Goal: Contribute content

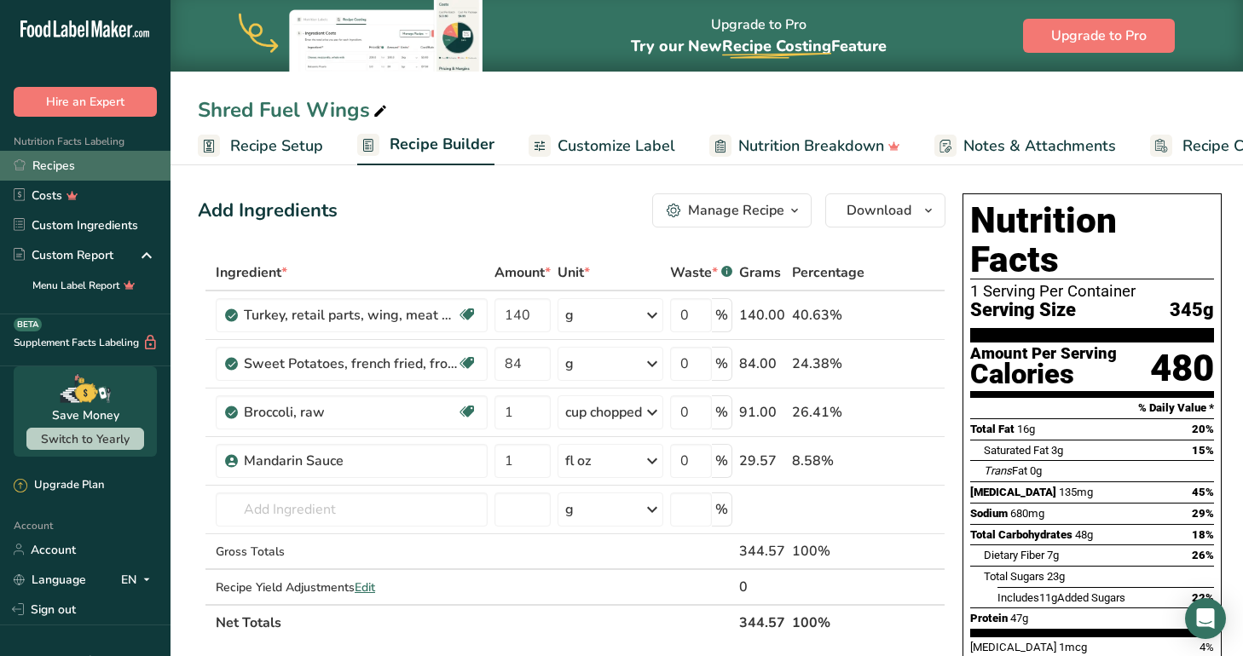
click at [68, 162] on link "Recipes" at bounding box center [85, 166] width 170 height 30
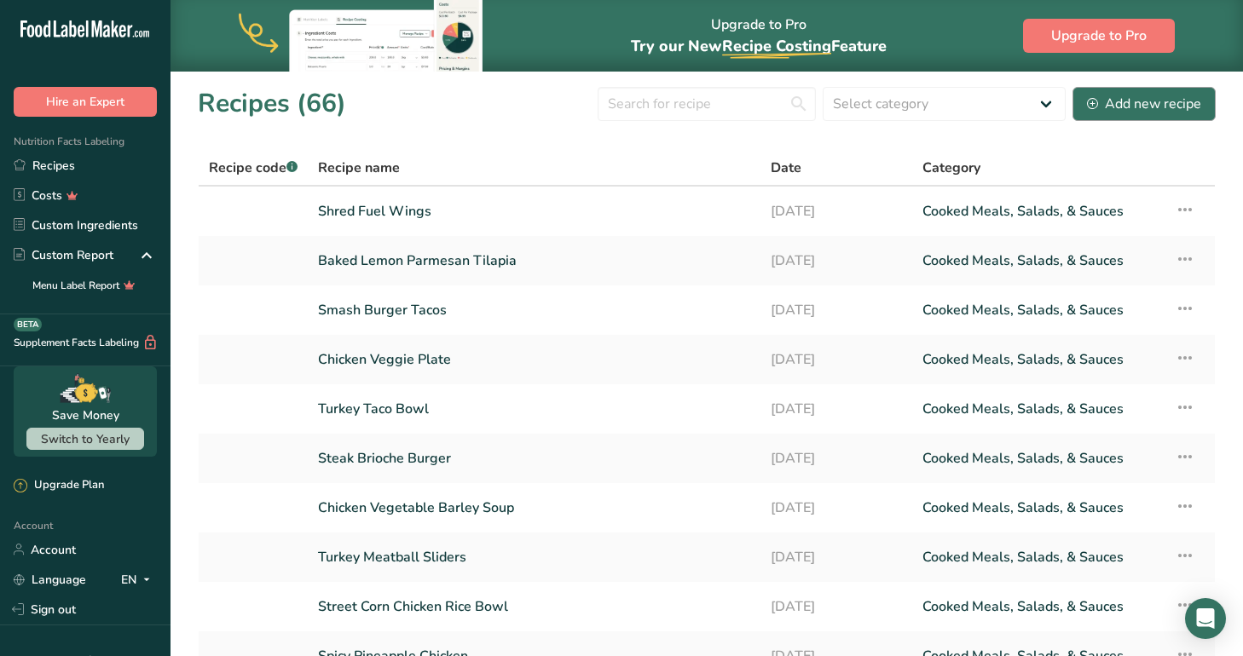
click at [1138, 101] on div "Add new recipe" at bounding box center [1144, 104] width 114 height 20
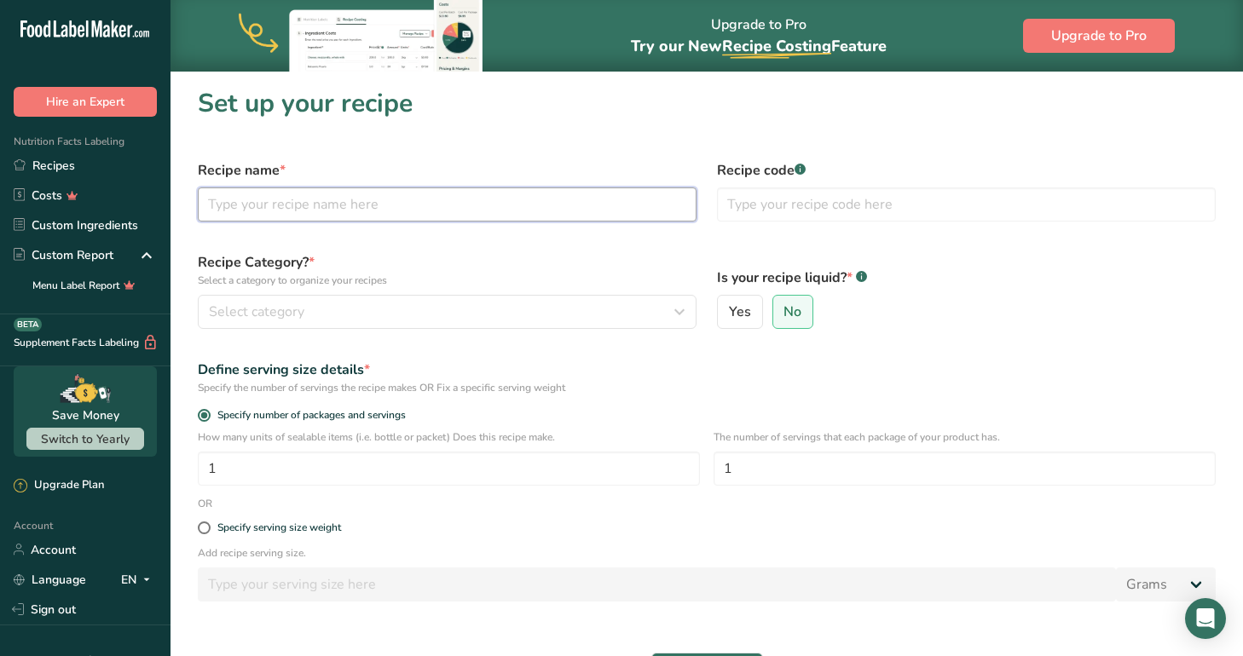
click at [380, 204] on input "text" at bounding box center [447, 204] width 499 height 34
type input "Mongolian Beef Meatballs"
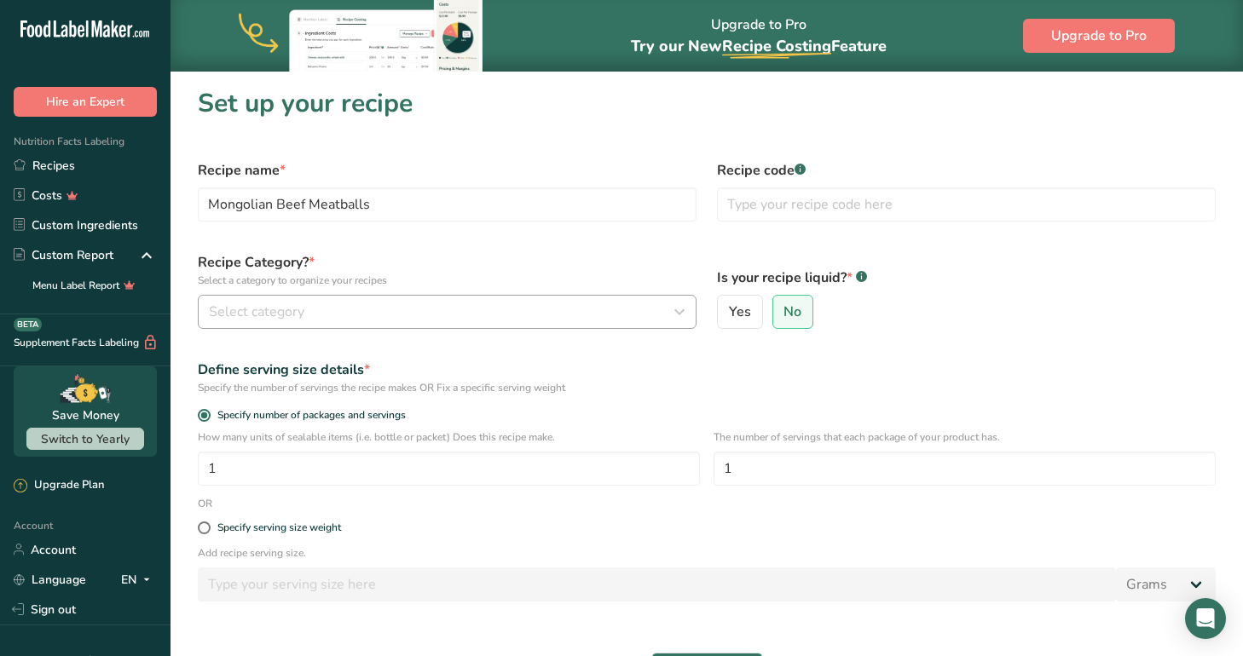
click at [339, 295] on div "Recipe Category? * Select a category to organize your recipes Select category S…" at bounding box center [446, 290] width 519 height 97
click at [339, 295] on button "Select category" at bounding box center [447, 312] width 499 height 34
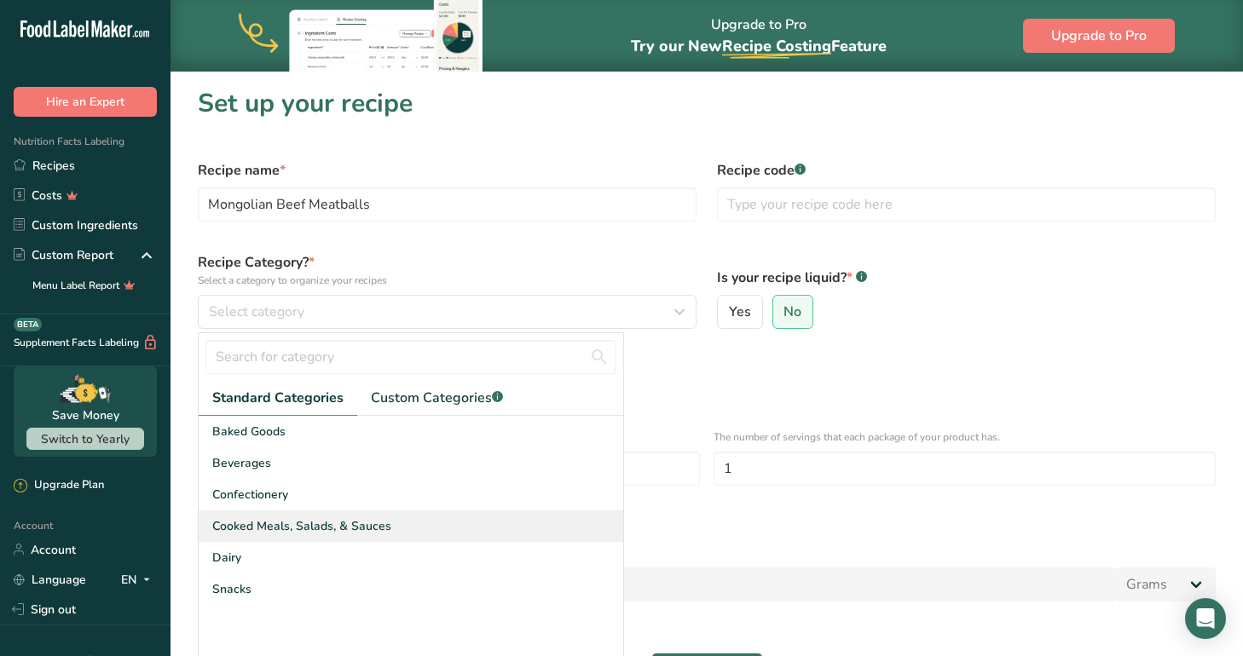
click at [311, 522] on span "Cooked Meals, Salads, & Sauces" at bounding box center [301, 526] width 179 height 18
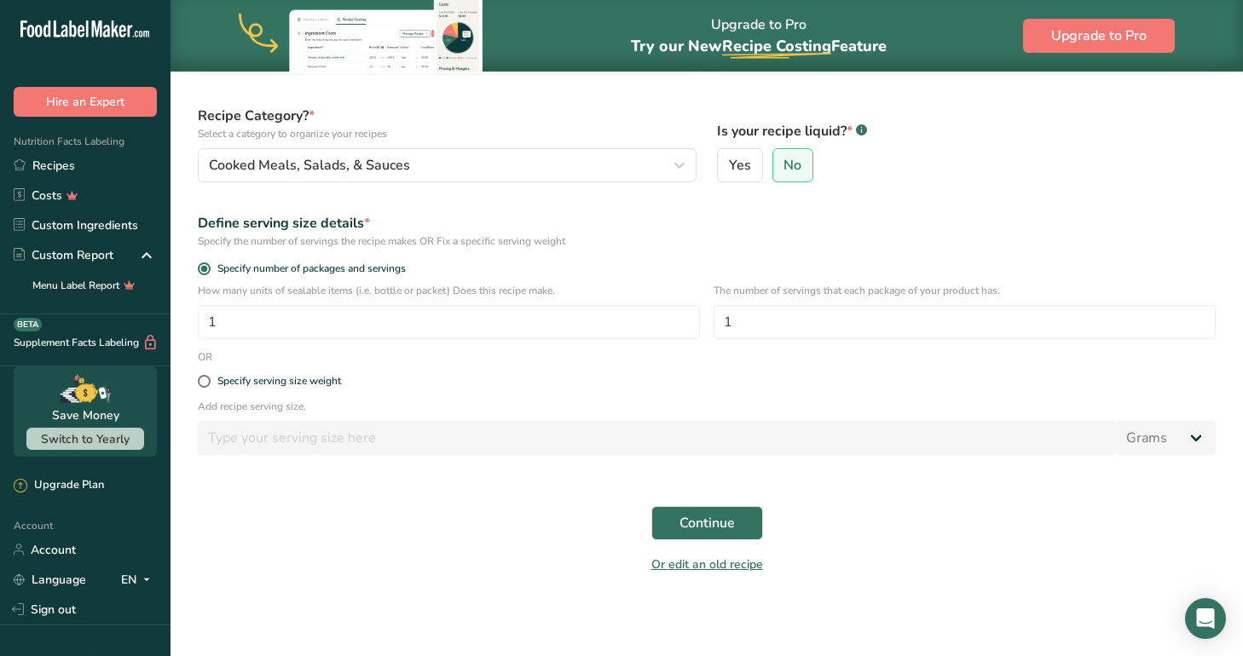
scroll to position [147, 0]
click at [718, 520] on span "Continue" at bounding box center [706, 523] width 55 height 20
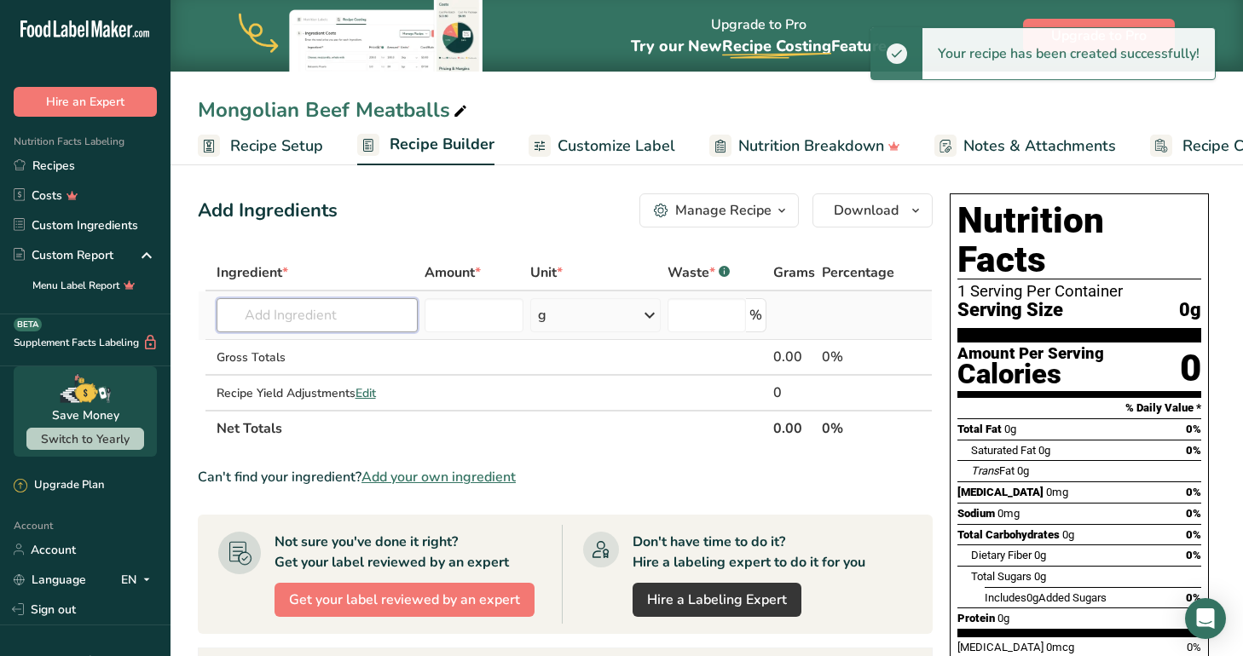
click at [299, 309] on input "text" at bounding box center [316, 315] width 201 height 34
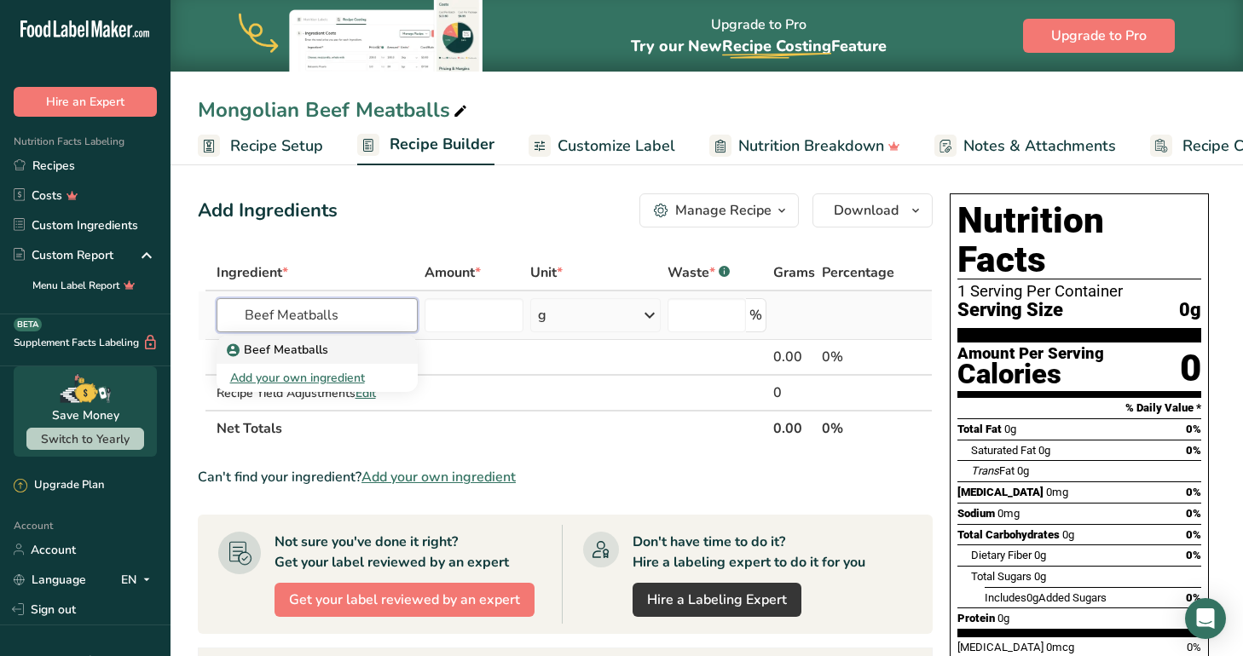
type input "Beef Meatballs"
click at [289, 349] on p "Beef Meatballs" at bounding box center [279, 350] width 98 height 18
type input "Beef Meatballs"
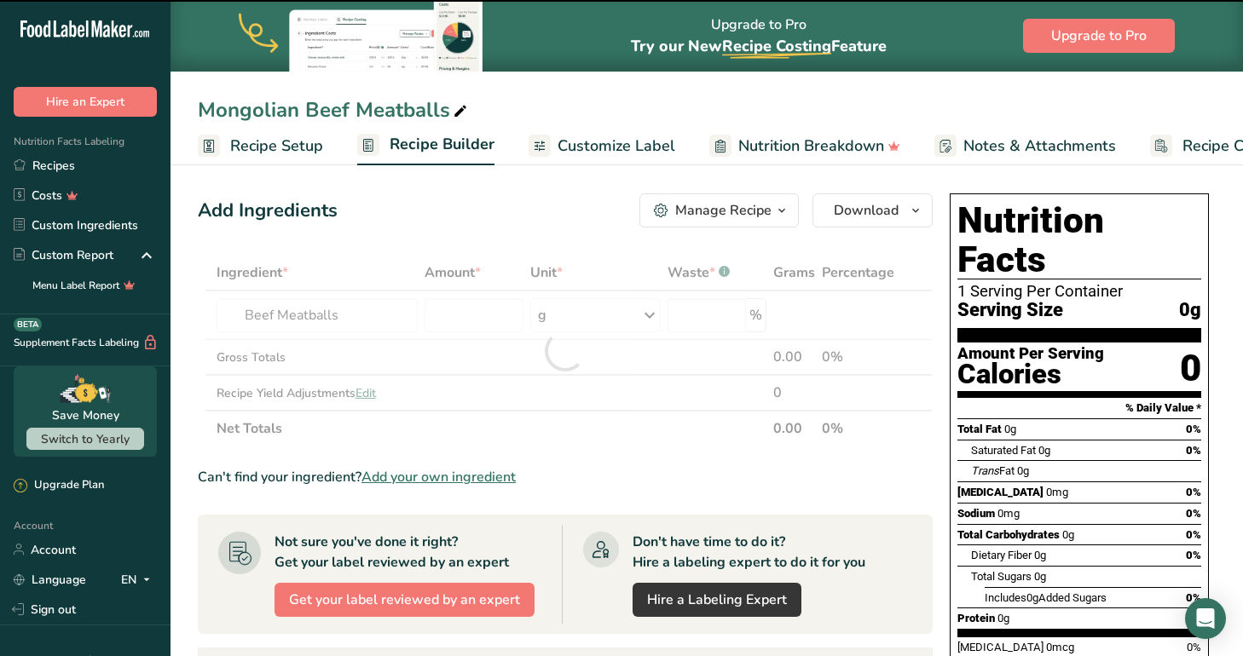
type input "0"
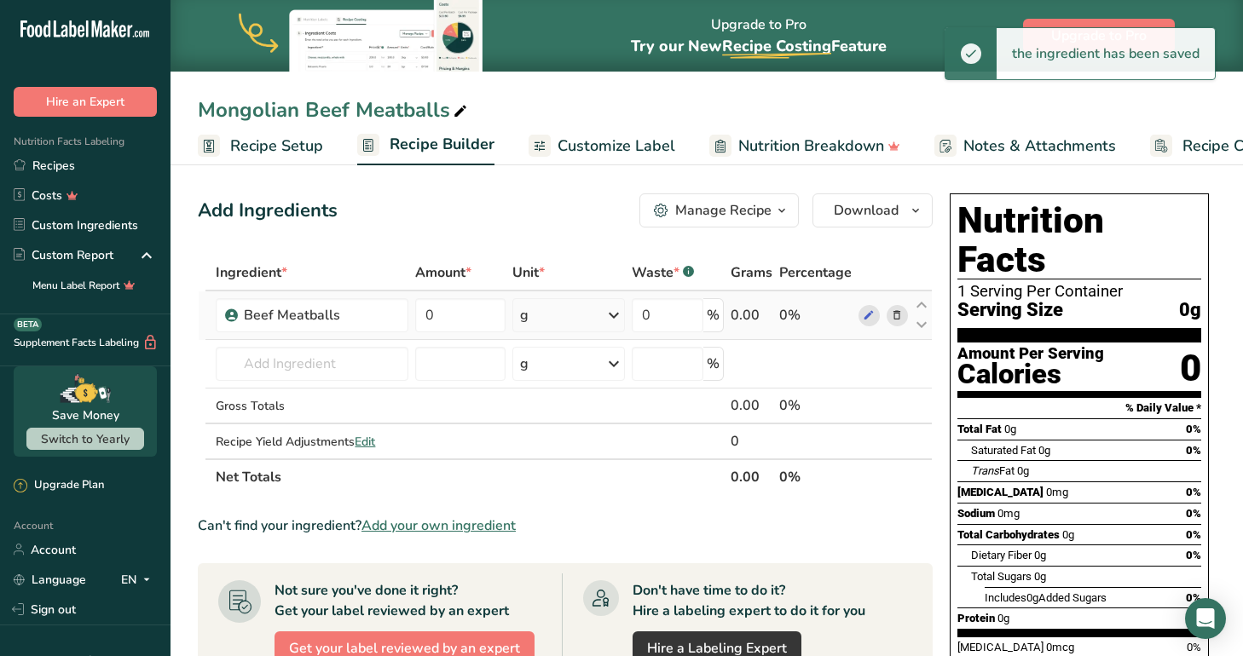
click at [579, 314] on div "g" at bounding box center [568, 315] width 112 height 34
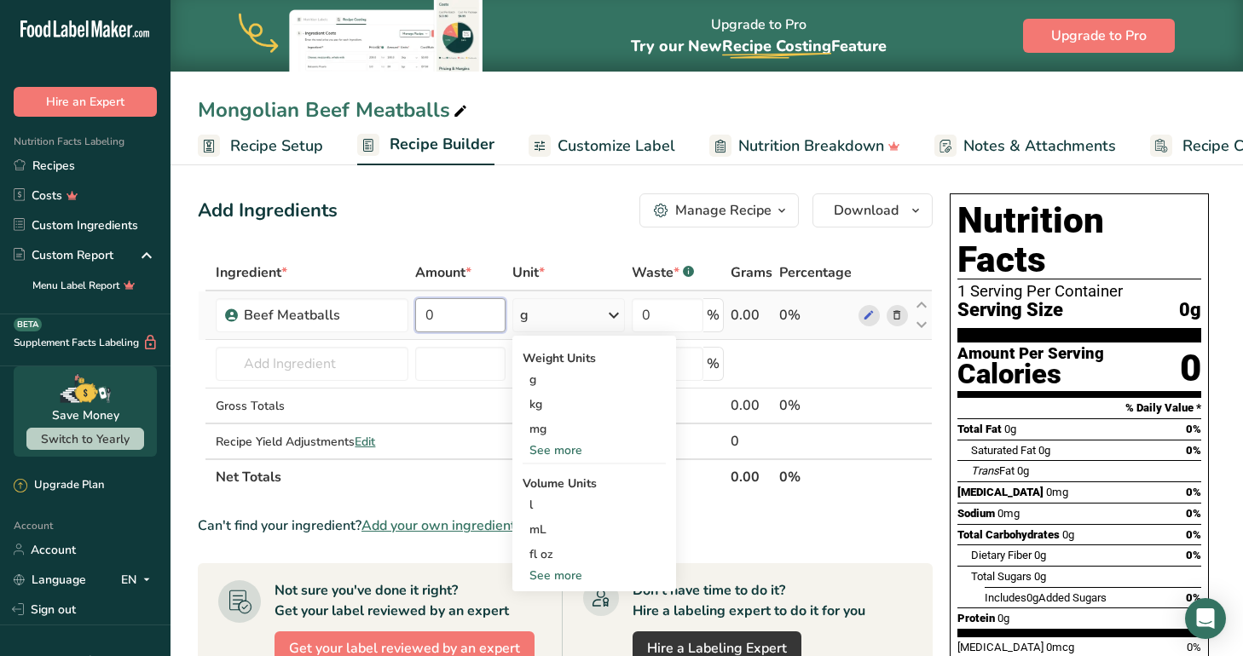
click at [453, 310] on input "0" at bounding box center [460, 315] width 90 height 34
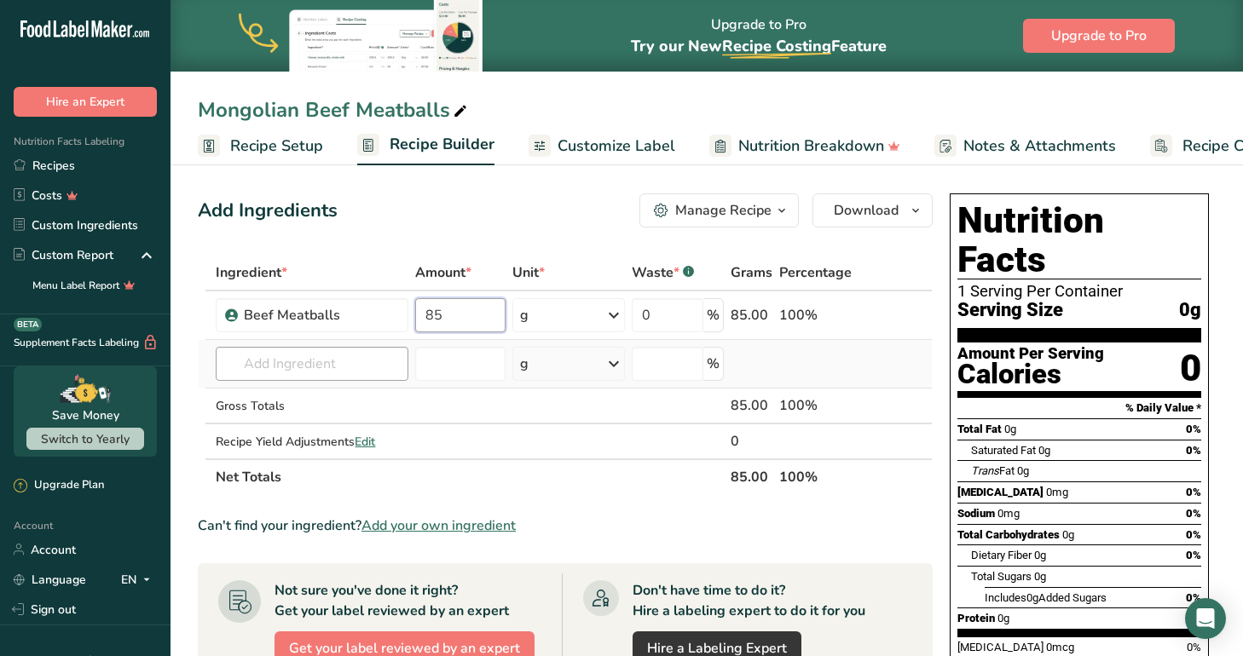
type input "85"
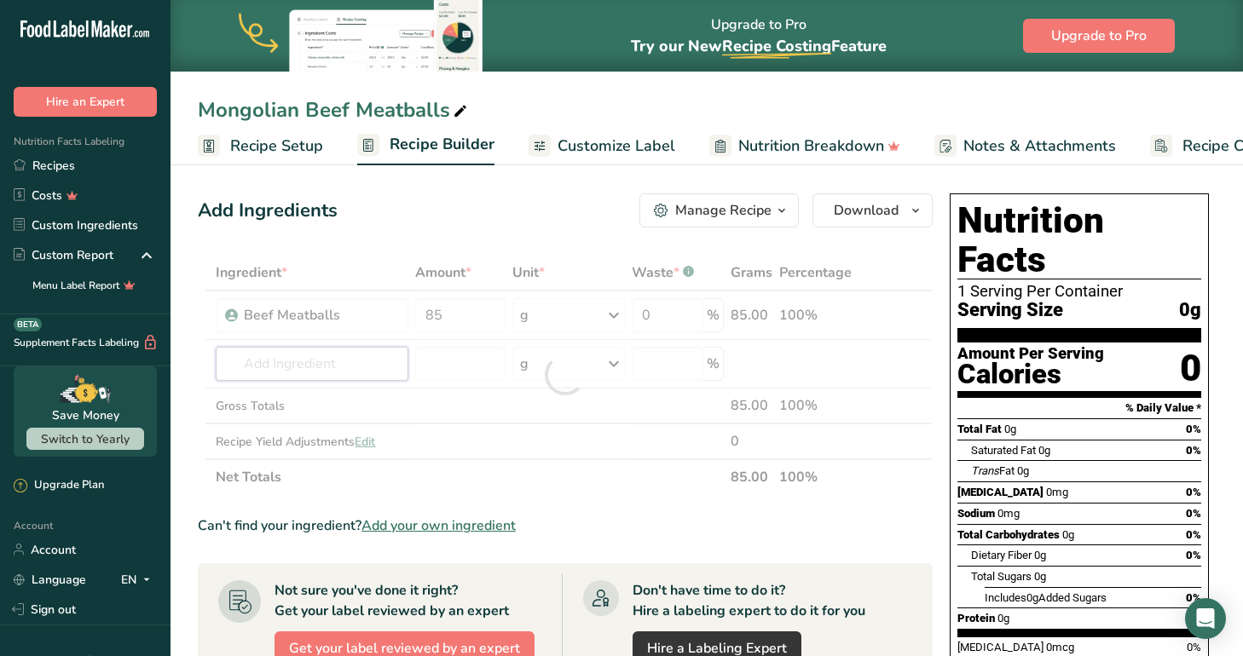
click at [350, 355] on div "Ingredient * Amount * Unit * Waste * .a-a{fill:#347362;}.b-a{fill:#fff;} Grams …" at bounding box center [565, 375] width 735 height 240
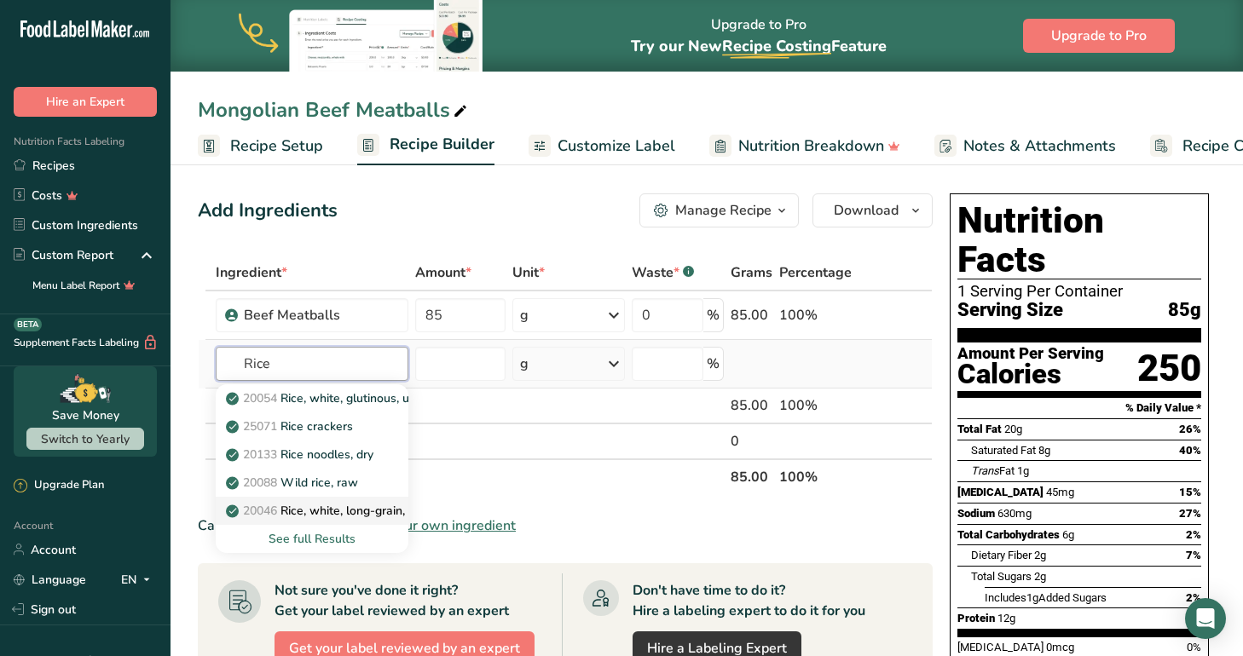
type input "Rice"
click at [369, 508] on p "20046 Rice, white, long-grain, parboiled, enriched, dry" at bounding box center [382, 511] width 306 height 18
type input "Rice, white, long-grain, parboiled, enriched, dry"
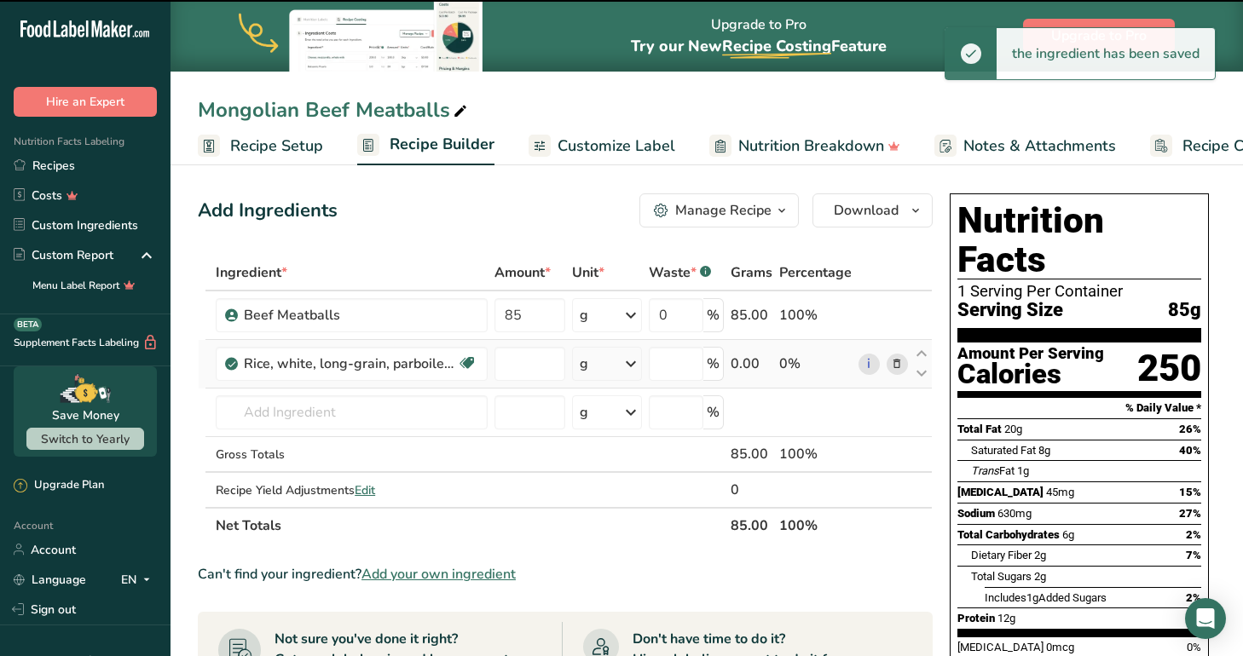
type input "0"
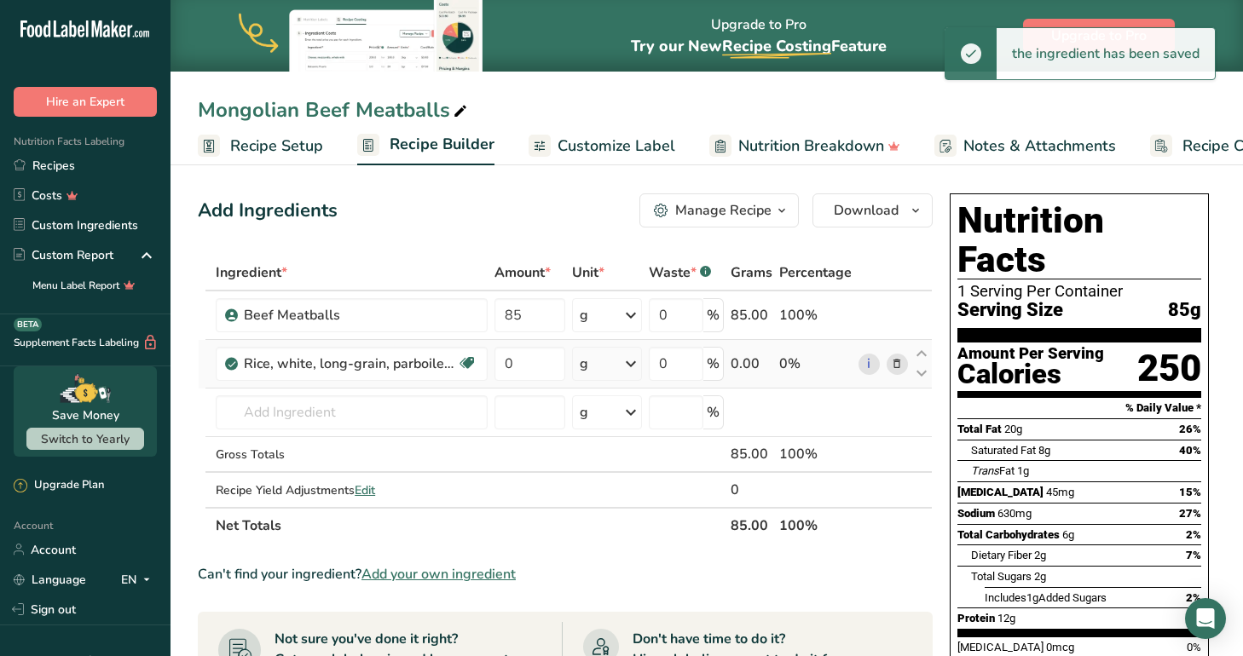
click at [619, 361] on div "g" at bounding box center [607, 364] width 70 height 34
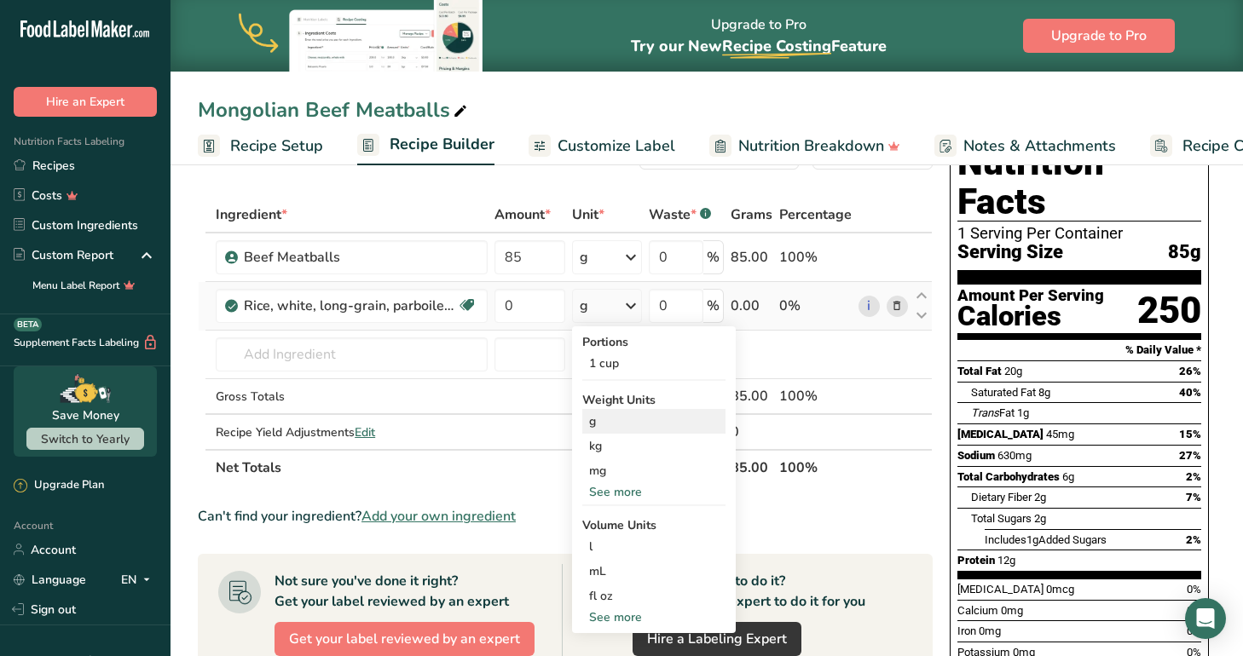
scroll to position [61, 0]
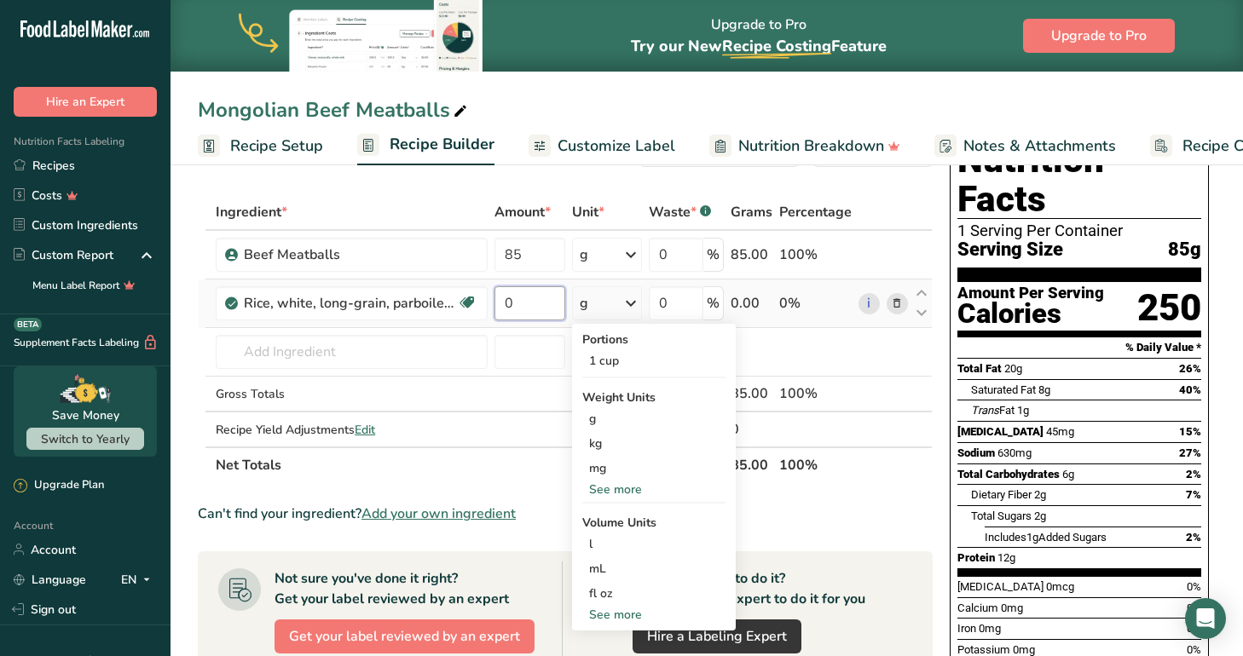
click at [533, 303] on input "0" at bounding box center [529, 303] width 71 height 34
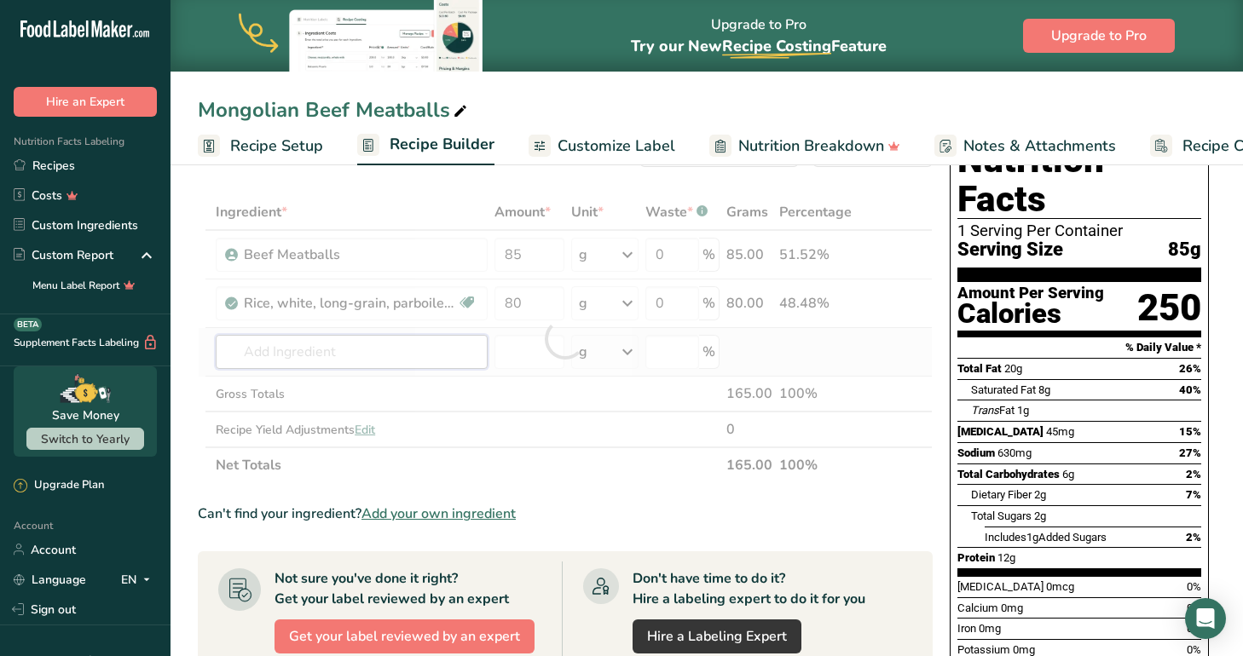
click at [401, 347] on div "Ingredient * Amount * Unit * Waste * .a-a{fill:#347362;}.b-a{fill:#fff;} Grams …" at bounding box center [565, 338] width 735 height 289
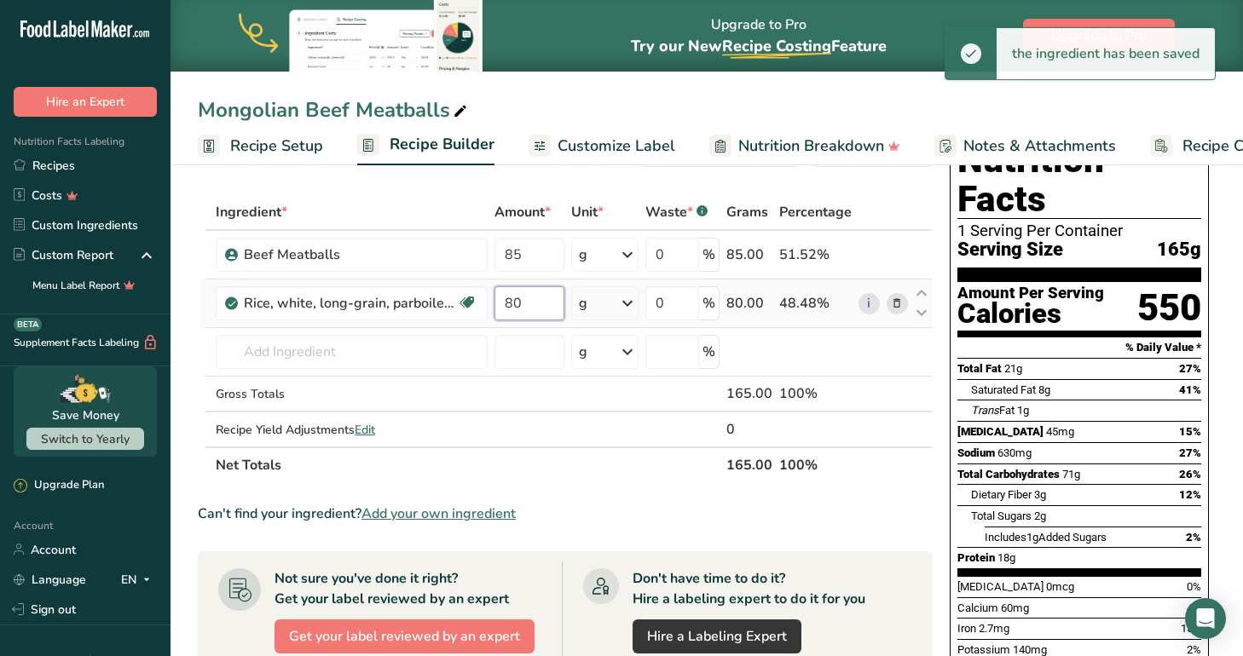
click at [539, 303] on input "80" at bounding box center [529, 303] width 70 height 34
type input "8"
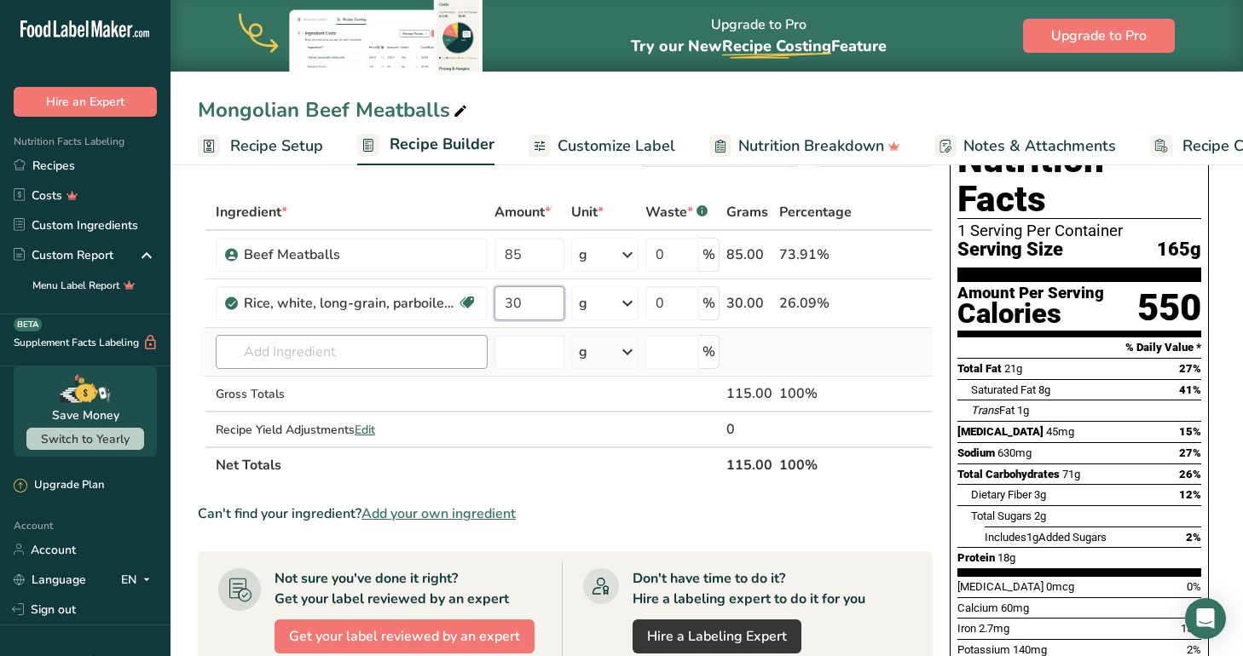
type input "30"
click at [420, 355] on div "Ingredient * Amount * Unit * Waste * .a-a{fill:#347362;}.b-a{fill:#fff;} Grams …" at bounding box center [565, 338] width 735 height 289
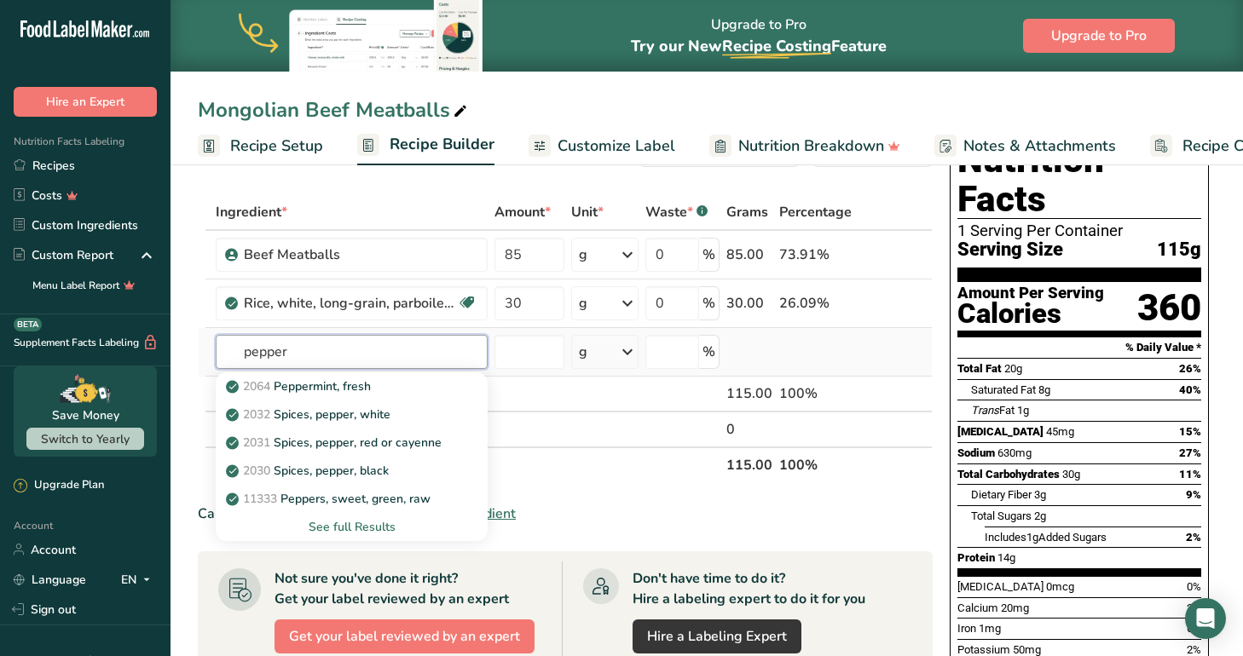
type input "pepper"
click at [371, 524] on div "See full Results" at bounding box center [351, 527] width 245 height 18
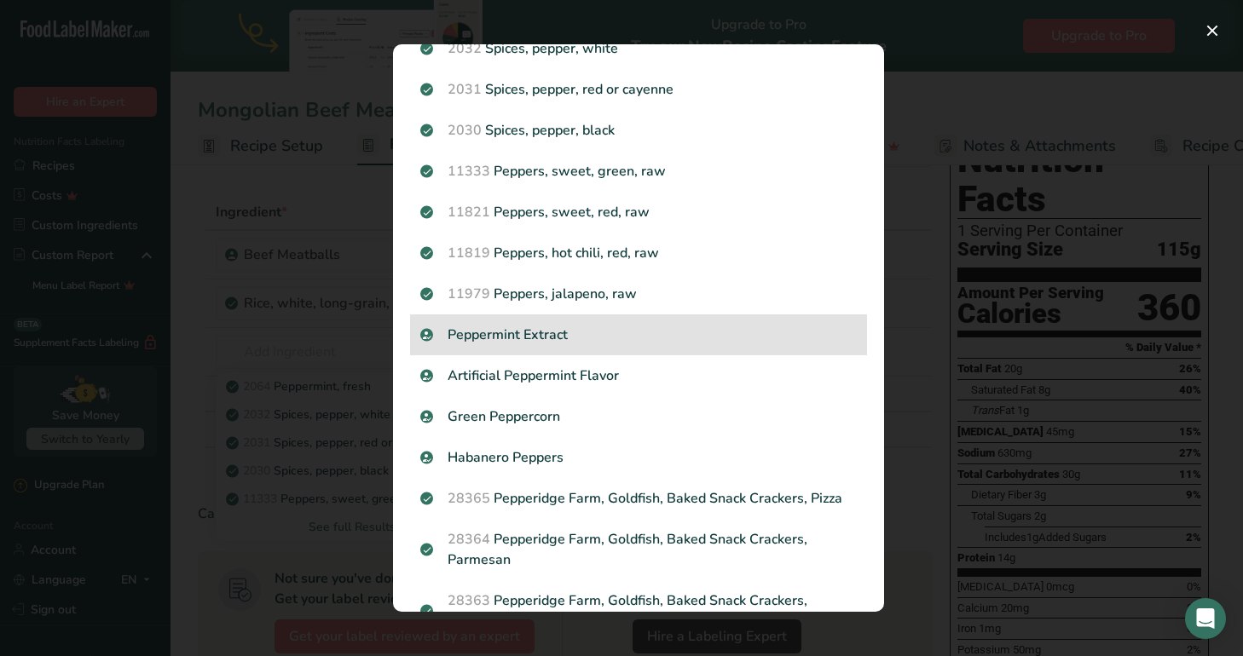
scroll to position [106, 0]
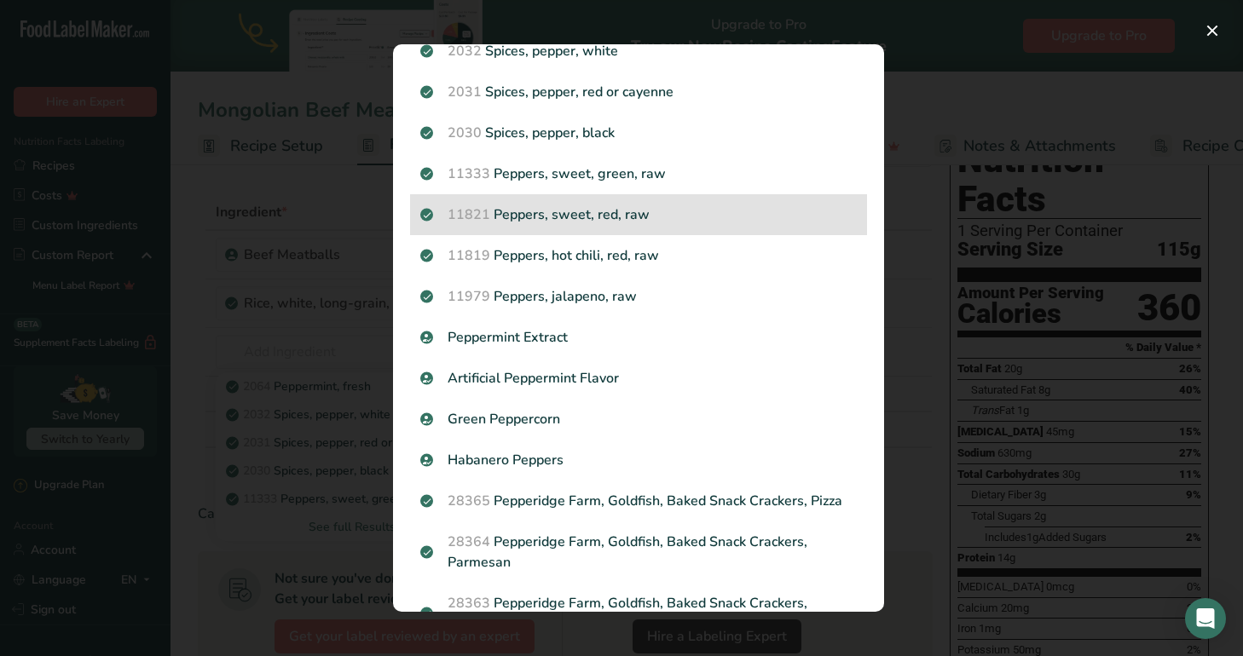
click at [613, 202] on div "11821 Peppers, sweet, red, raw" at bounding box center [638, 214] width 457 height 41
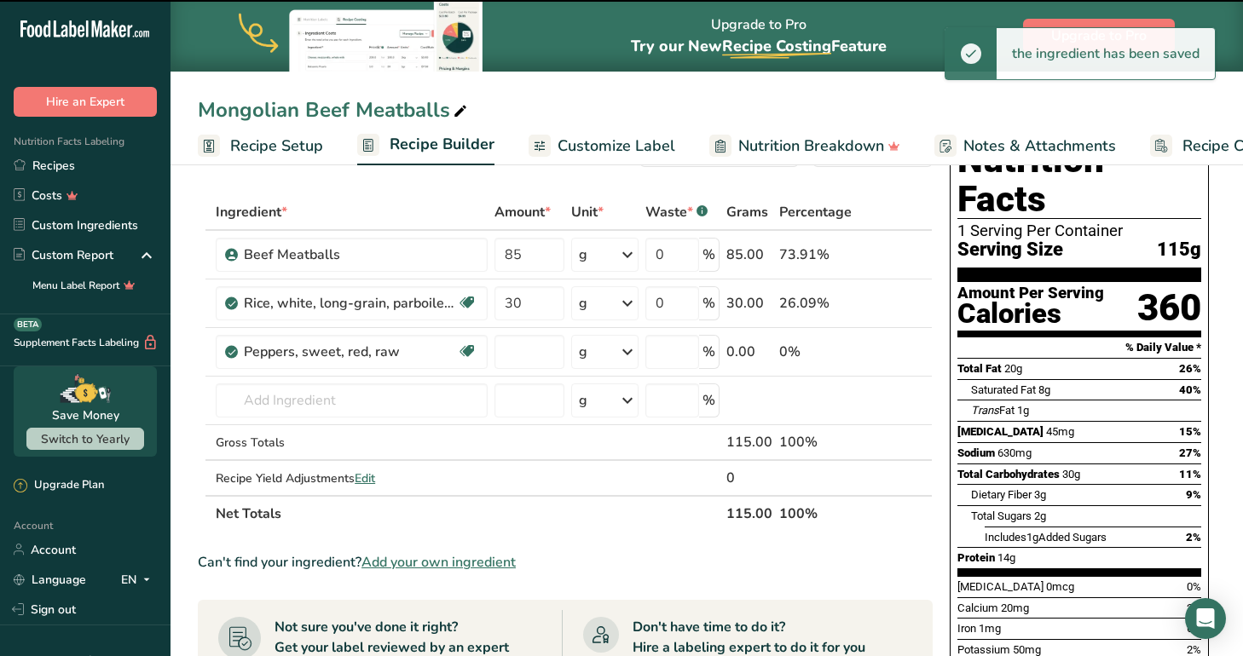
type input "0"
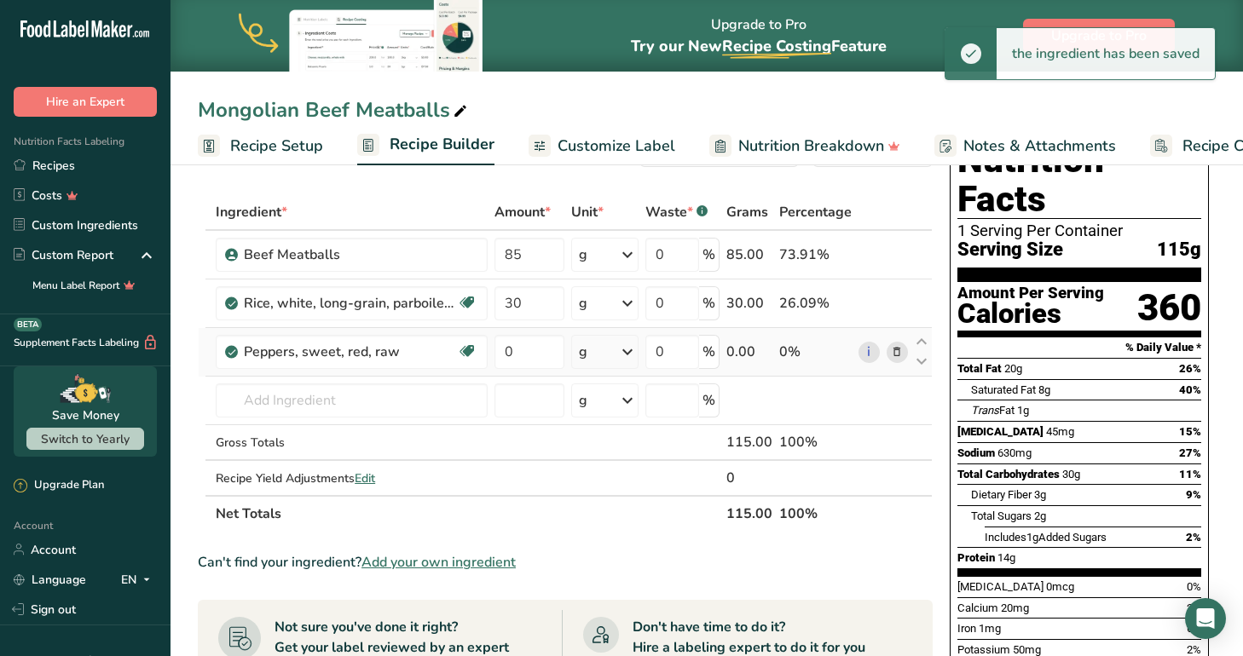
click at [616, 349] on div "g" at bounding box center [604, 352] width 67 height 34
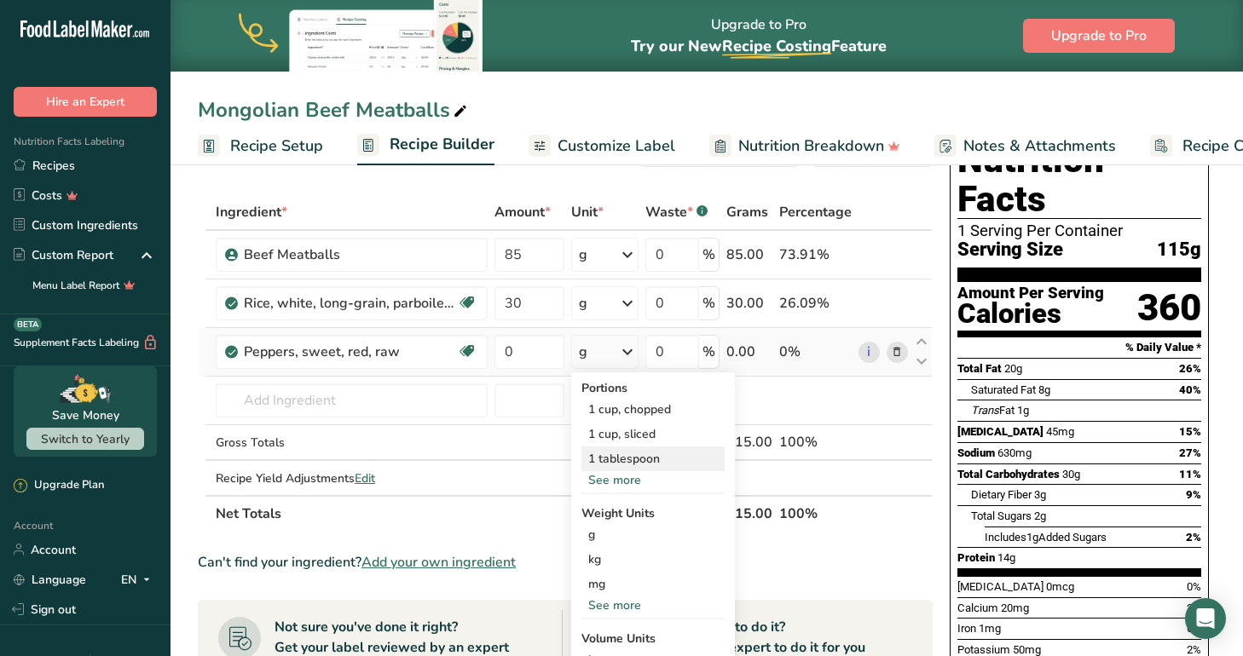
click at [649, 457] on div "1 tablespoon" at bounding box center [652, 459] width 143 height 25
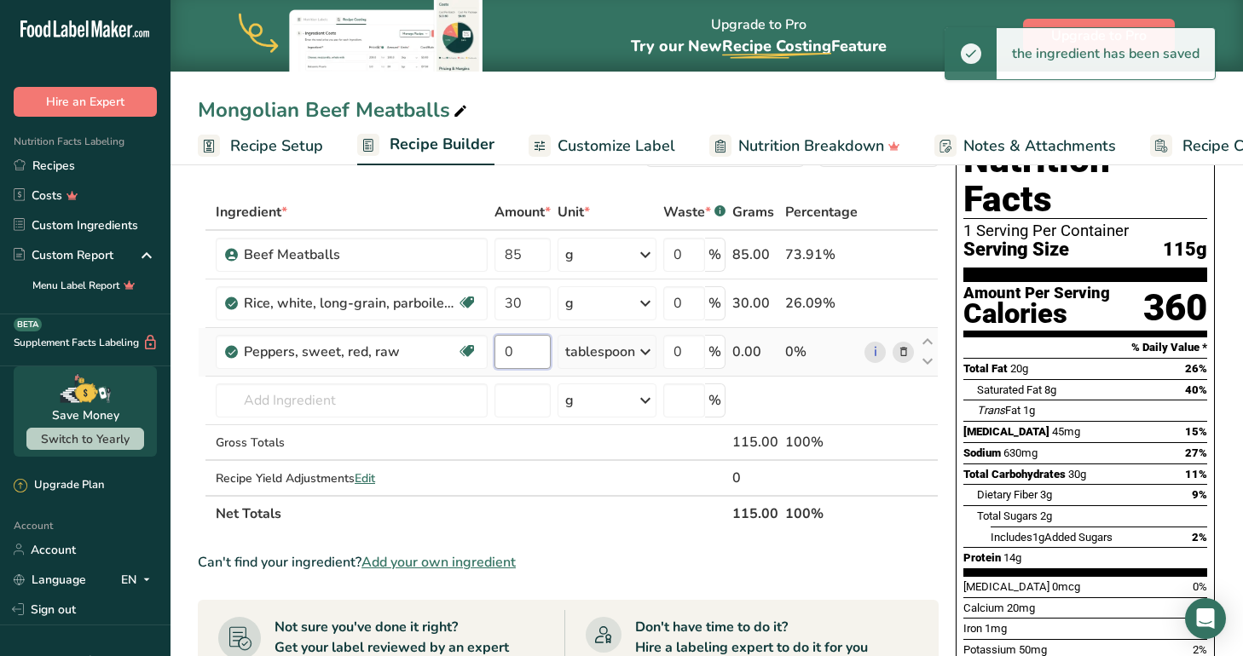
click at [522, 352] on input "0" at bounding box center [522, 352] width 56 height 34
type input "1"
click at [351, 399] on div "Ingredient * Amount * Unit * Waste * .a-a{fill:#347362;}.b-a{fill:#fff;} Grams …" at bounding box center [568, 362] width 741 height 337
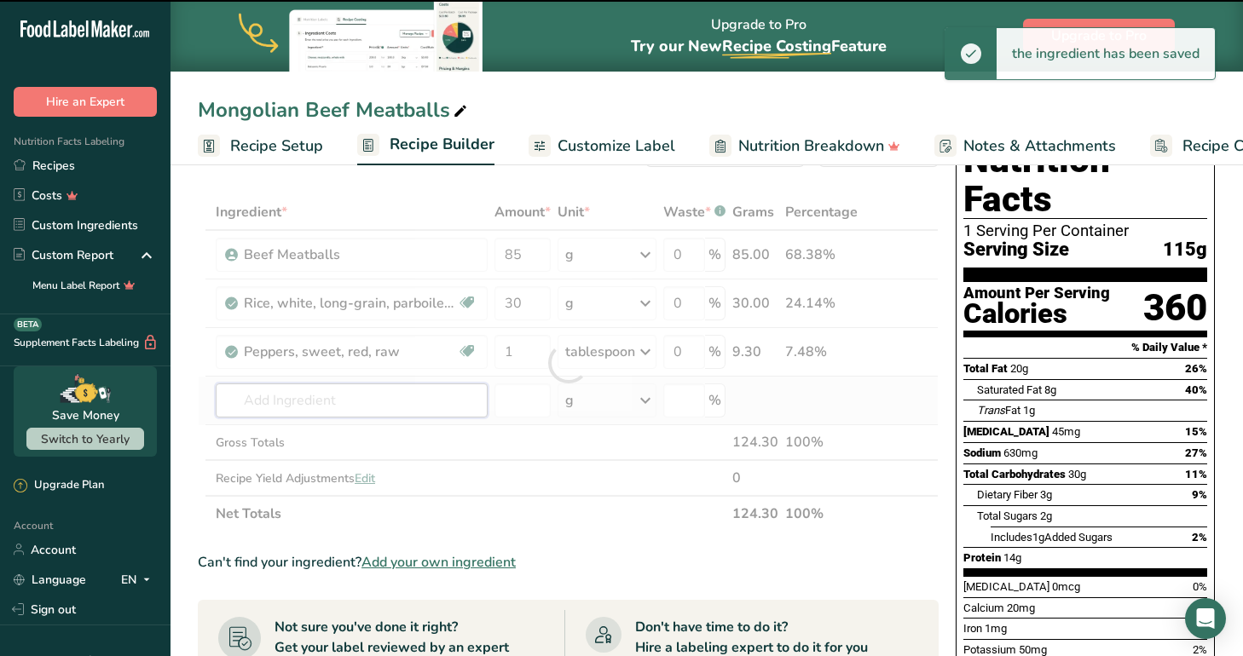
type input "z"
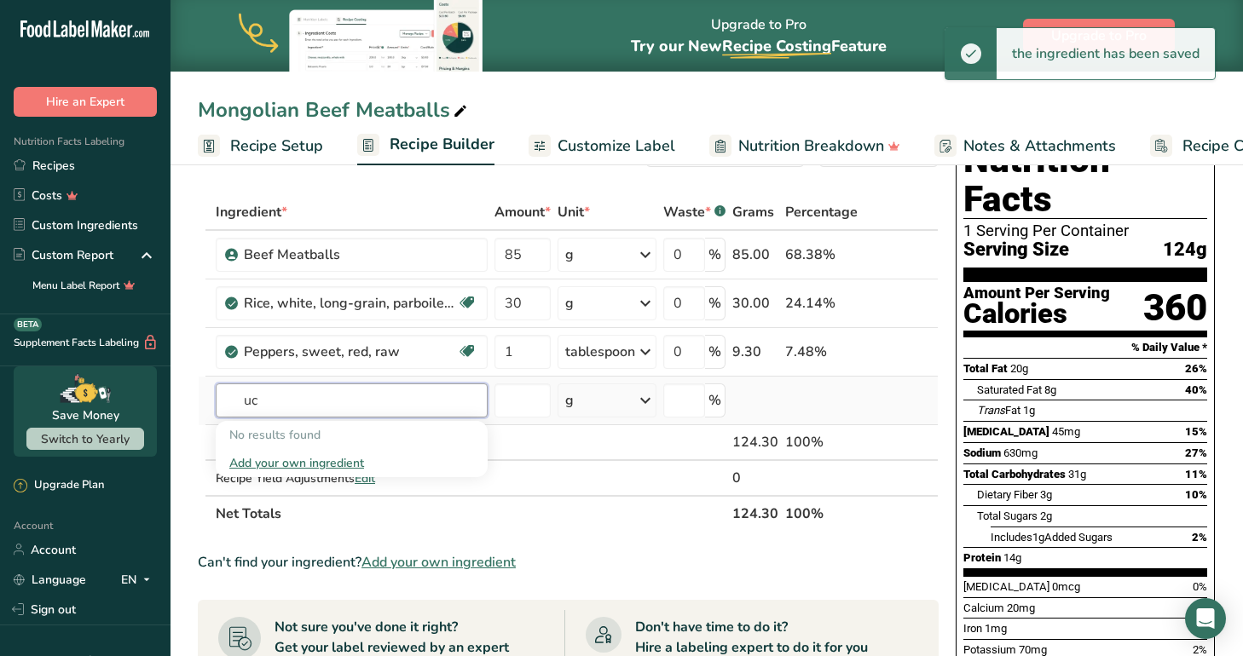
type input "u"
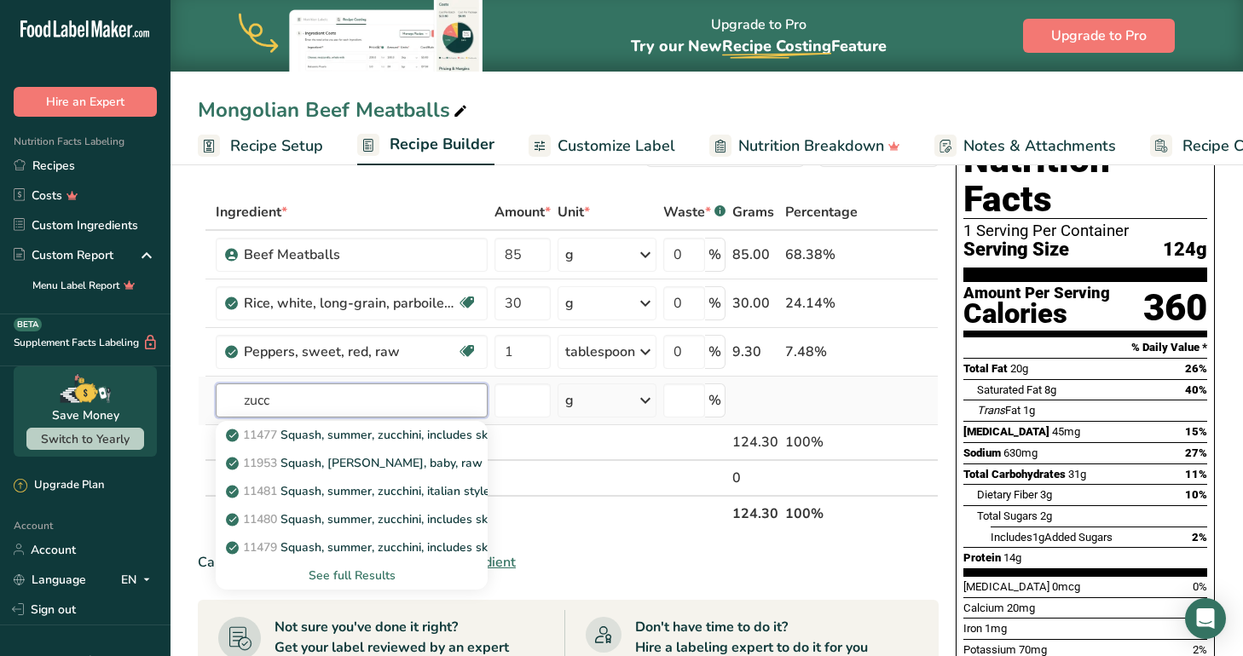
type input "zucchini"
drag, startPoint x: 351, startPoint y: 399, endPoint x: 387, endPoint y: 465, distance: 75.5
click at [387, 465] on p "11953 [PERSON_NAME], [PERSON_NAME], baby, raw" at bounding box center [355, 463] width 253 height 18
type input "Squash, [PERSON_NAME], baby, raw"
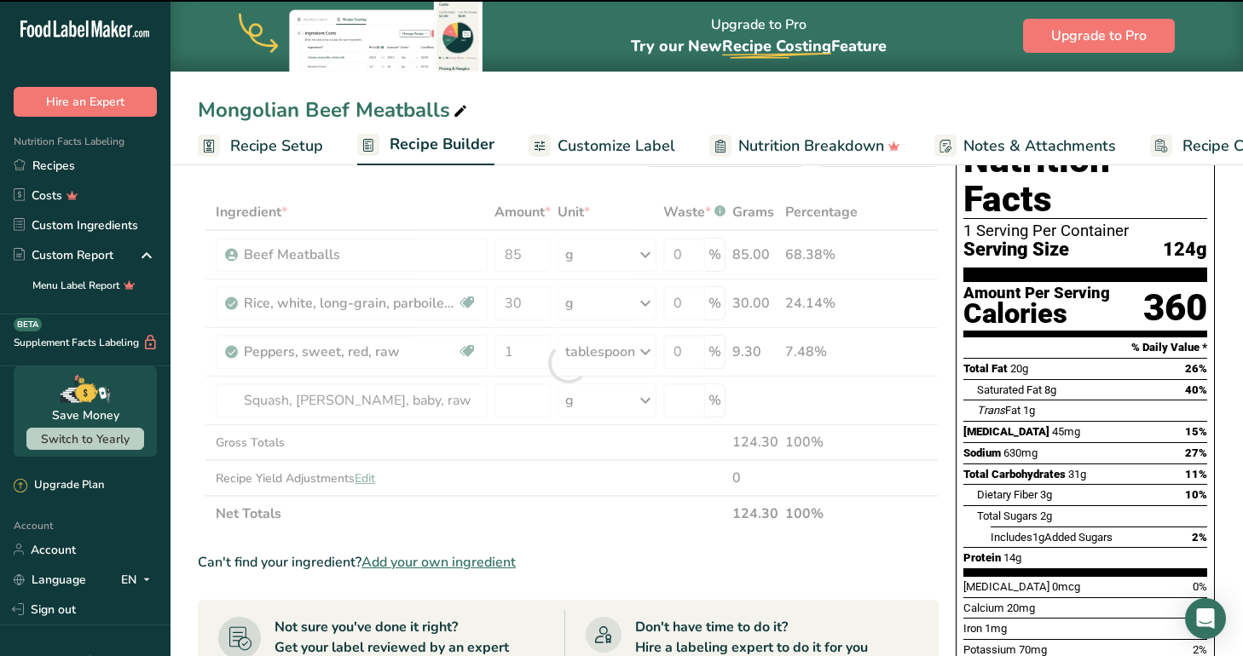
type input "0"
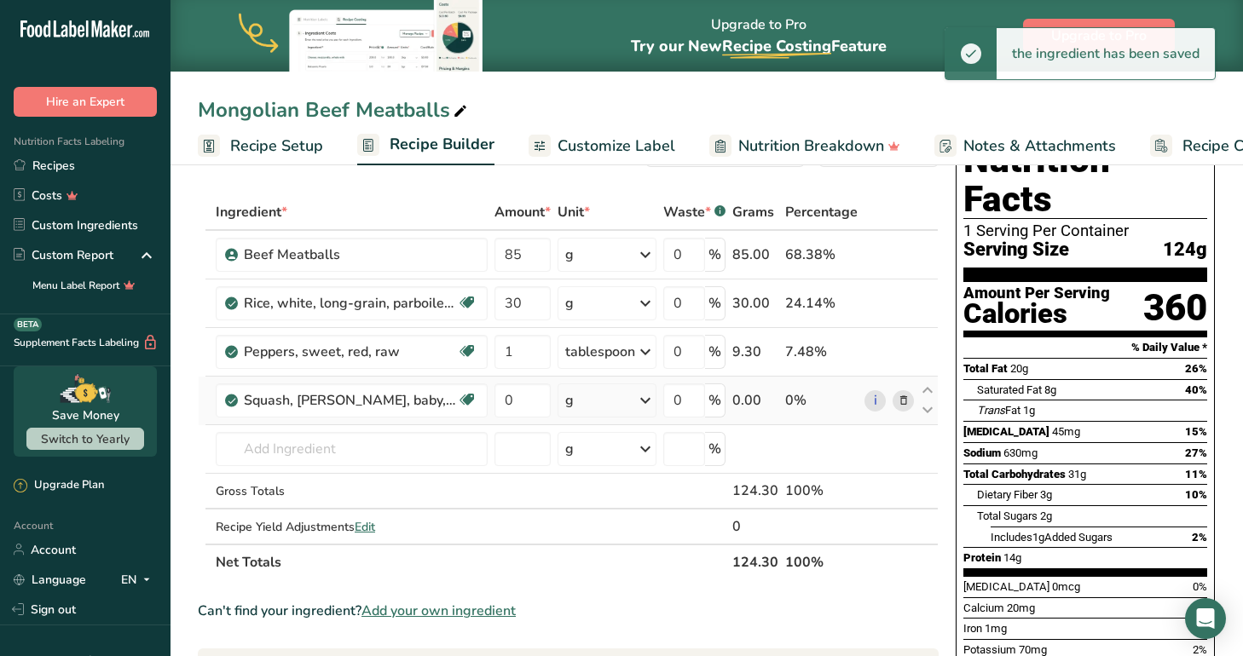
click at [603, 403] on div "g" at bounding box center [606, 401] width 99 height 34
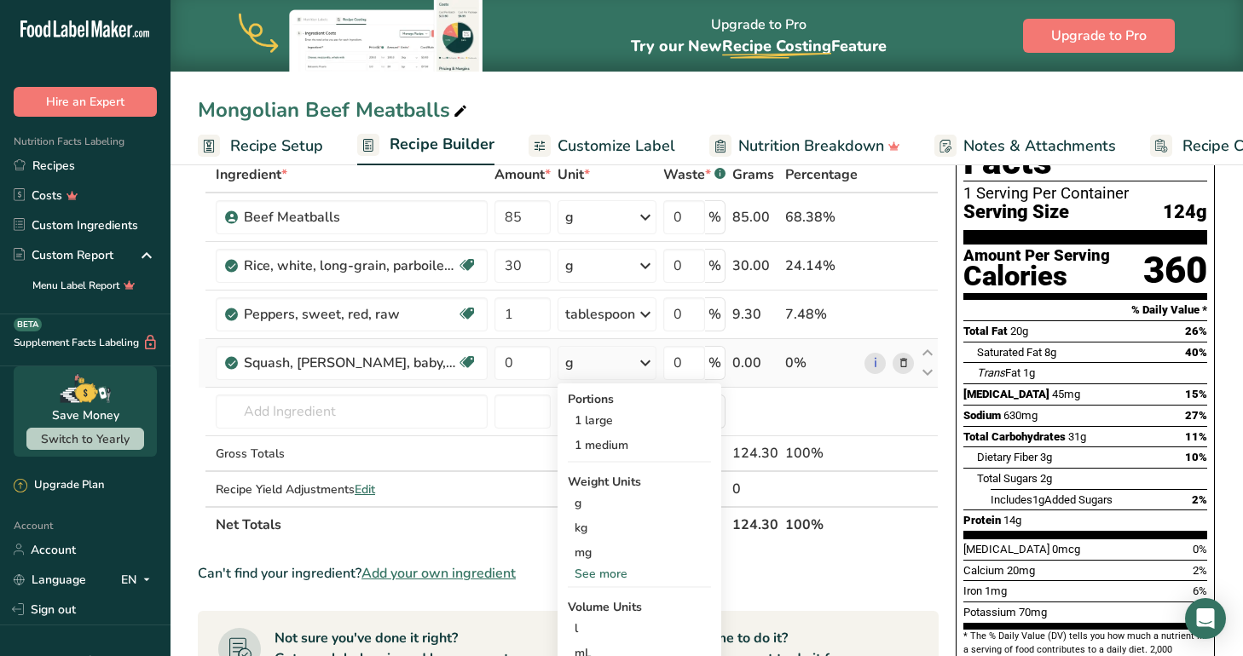
scroll to position [93, 0]
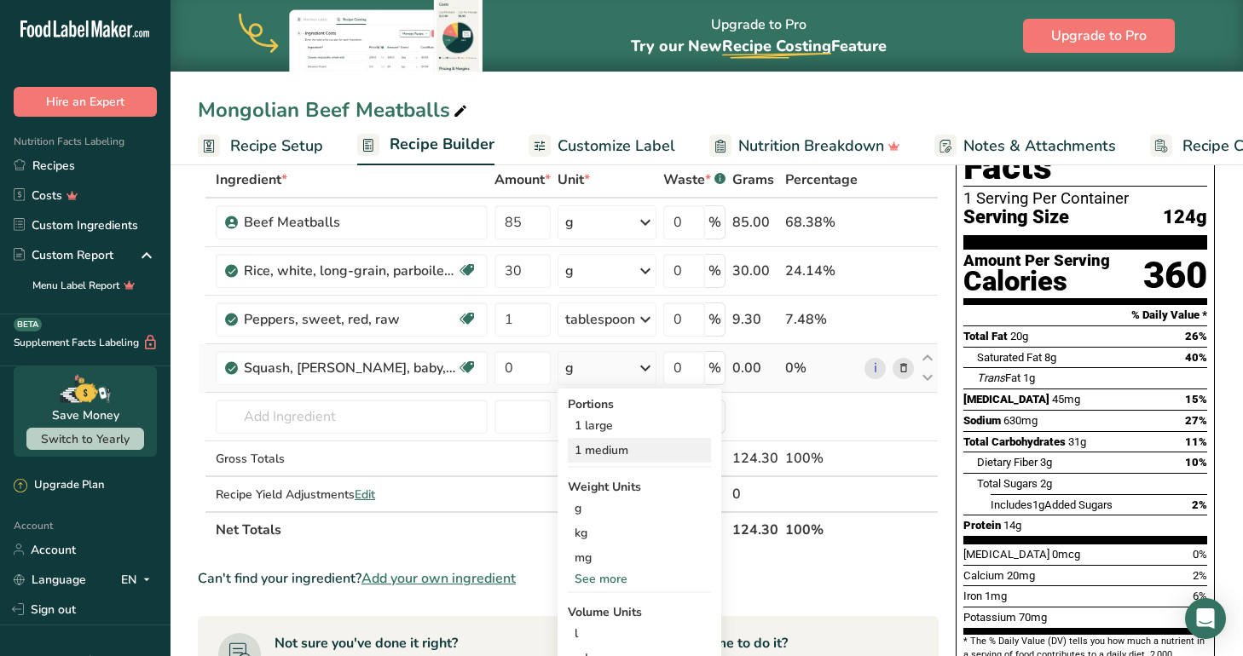
click at [617, 447] on div "1 medium" at bounding box center [639, 450] width 143 height 25
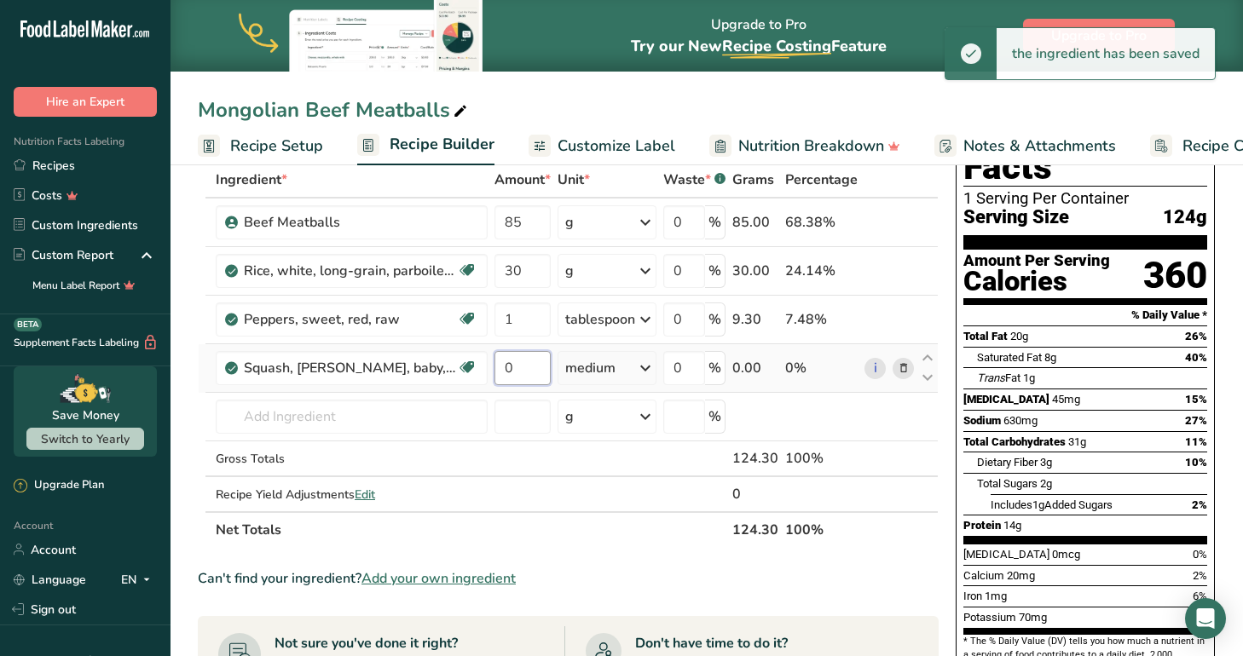
click at [522, 368] on input "0" at bounding box center [522, 368] width 56 height 34
type input "0.2"
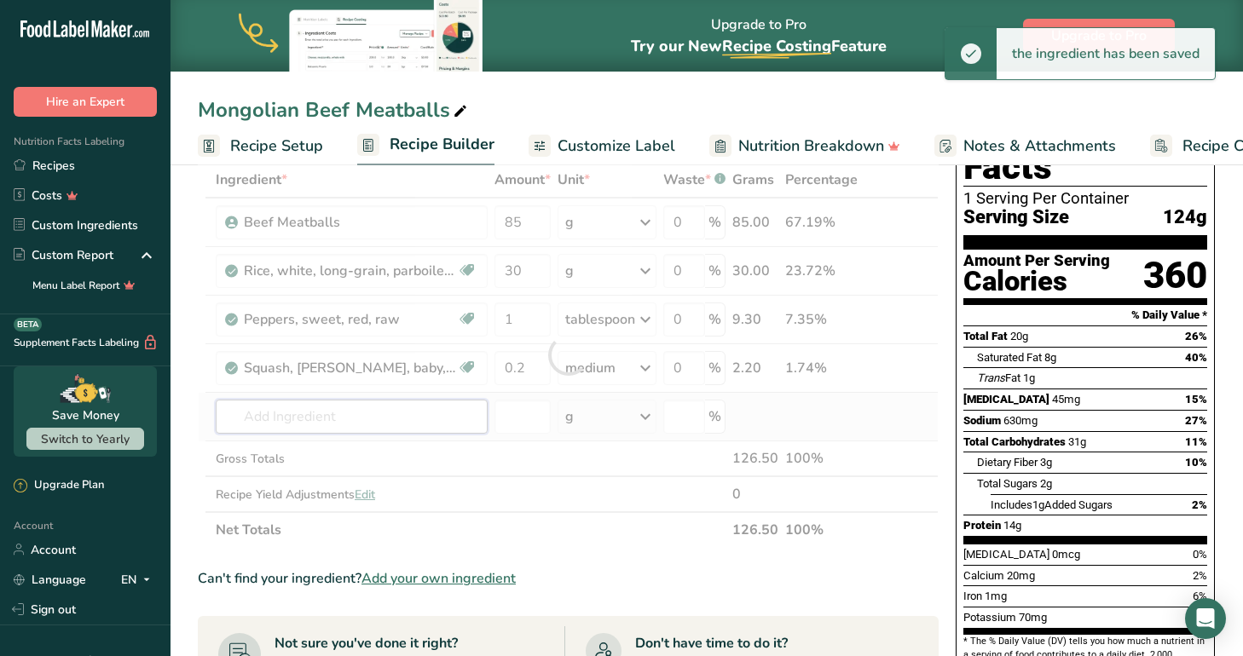
click at [387, 417] on div "Ingredient * Amount * Unit * Waste * .a-a{fill:#347362;}.b-a{fill:#fff;} Grams …" at bounding box center [568, 355] width 741 height 386
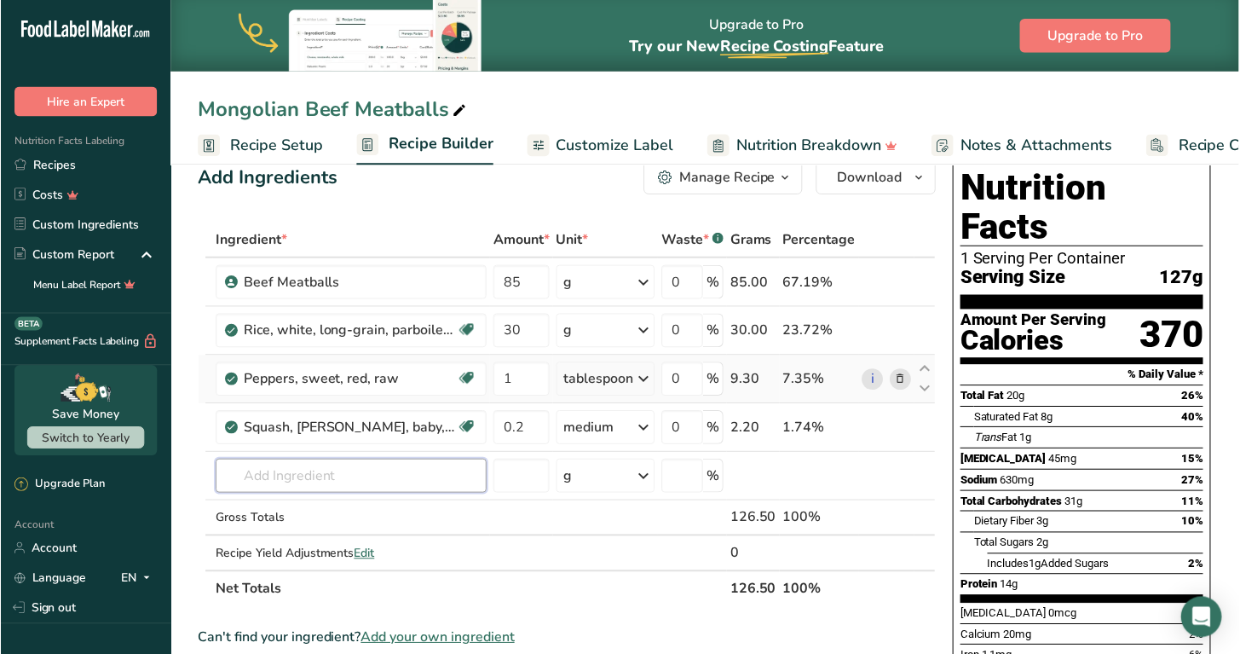
scroll to position [32, 0]
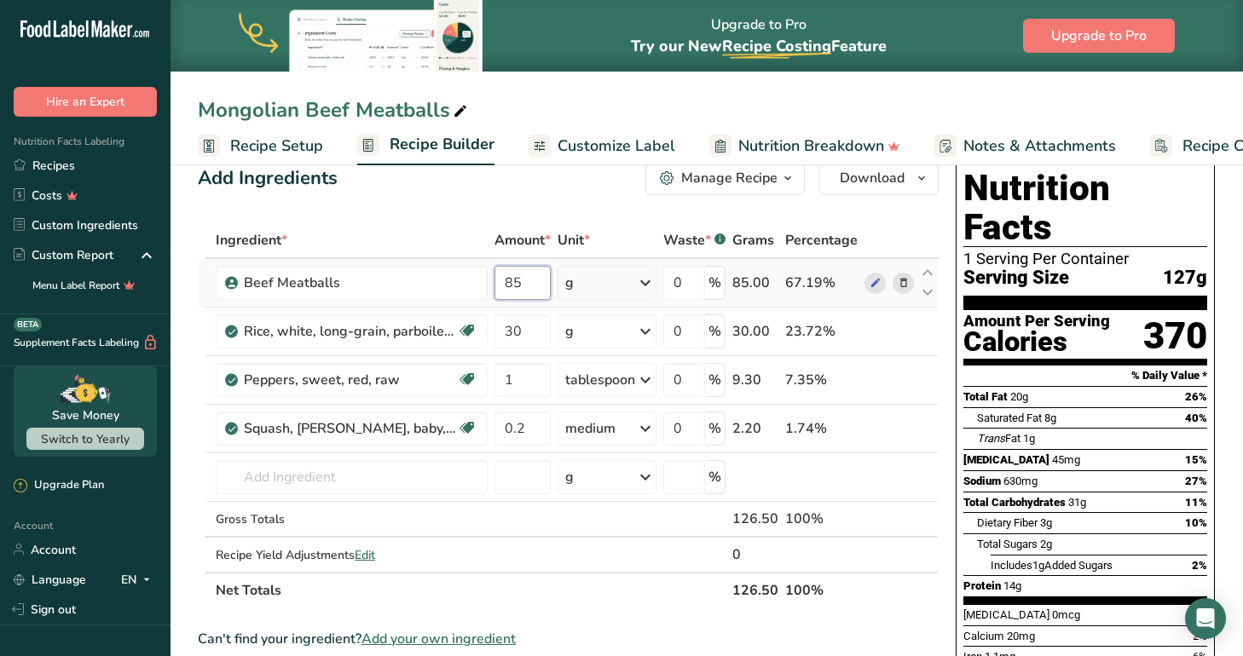
click at [537, 274] on input "85" at bounding box center [522, 283] width 56 height 34
type input "8"
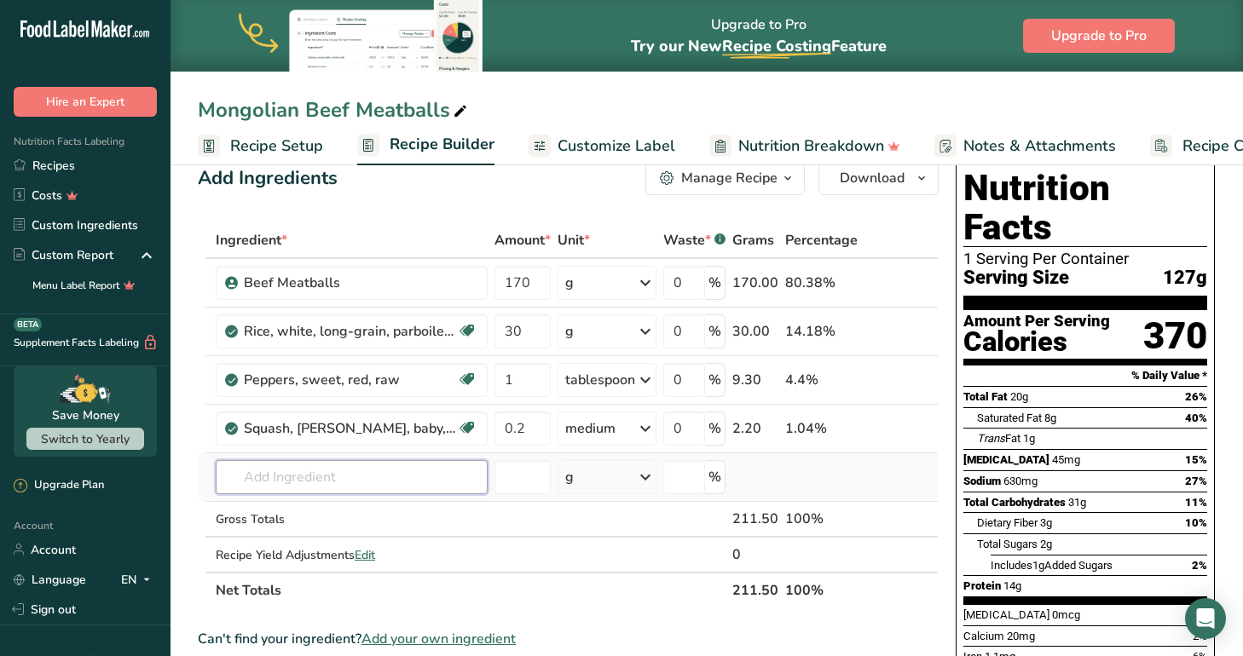
click at [395, 483] on div "Ingredient * Amount * Unit * Waste * .a-a{fill:#347362;}.b-a{fill:#fff;} Grams …" at bounding box center [568, 415] width 741 height 386
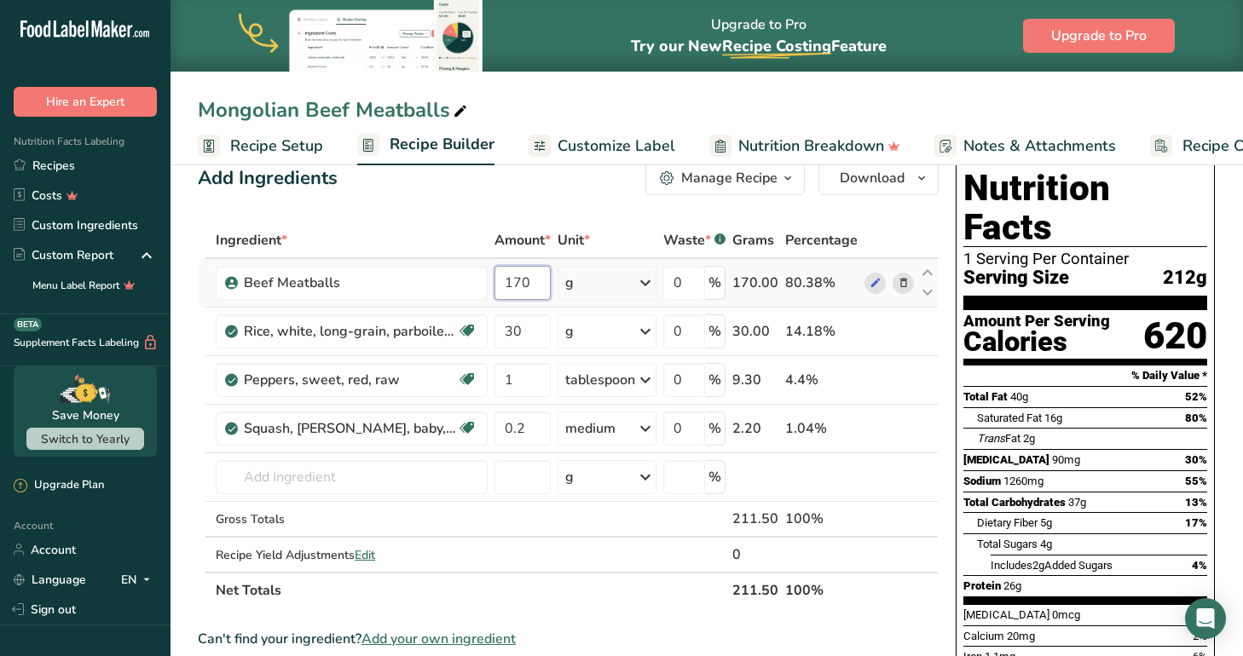
click at [541, 281] on input "170" at bounding box center [522, 283] width 56 height 34
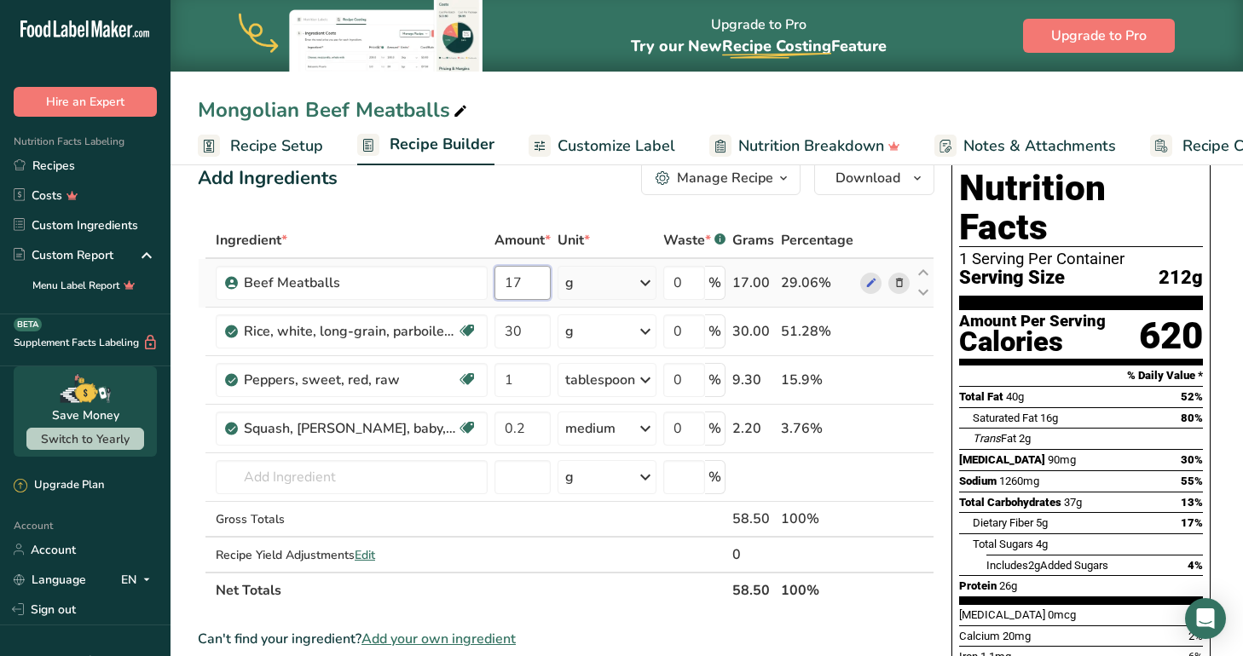
type input "1"
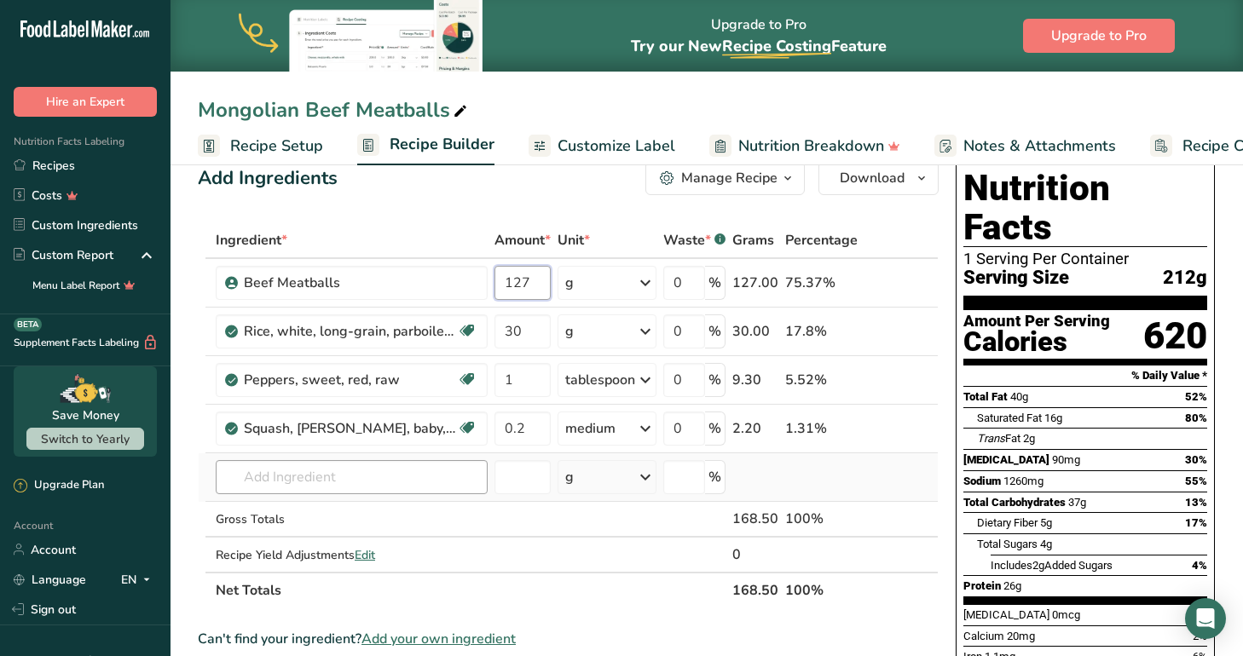
type input "127"
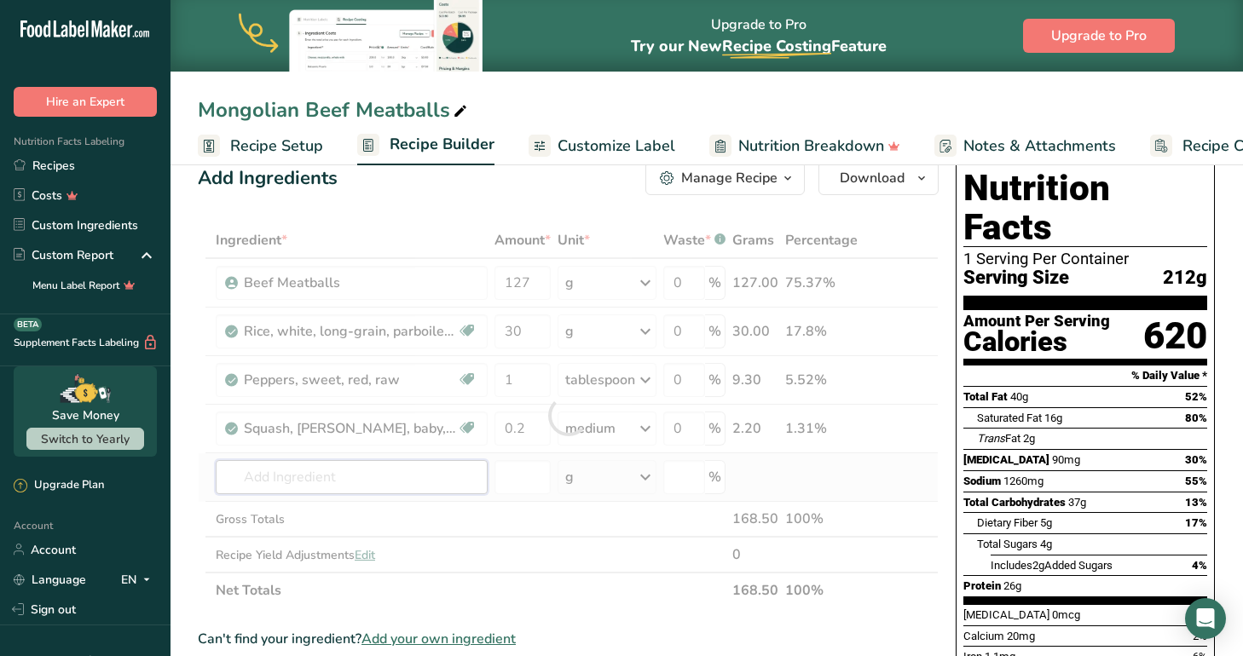
click at [389, 482] on div "Ingredient * Amount * Unit * Waste * .a-a{fill:#347362;}.b-a{fill:#fff;} Grams …" at bounding box center [568, 415] width 741 height 386
